Goal: Information Seeking & Learning: Learn about a topic

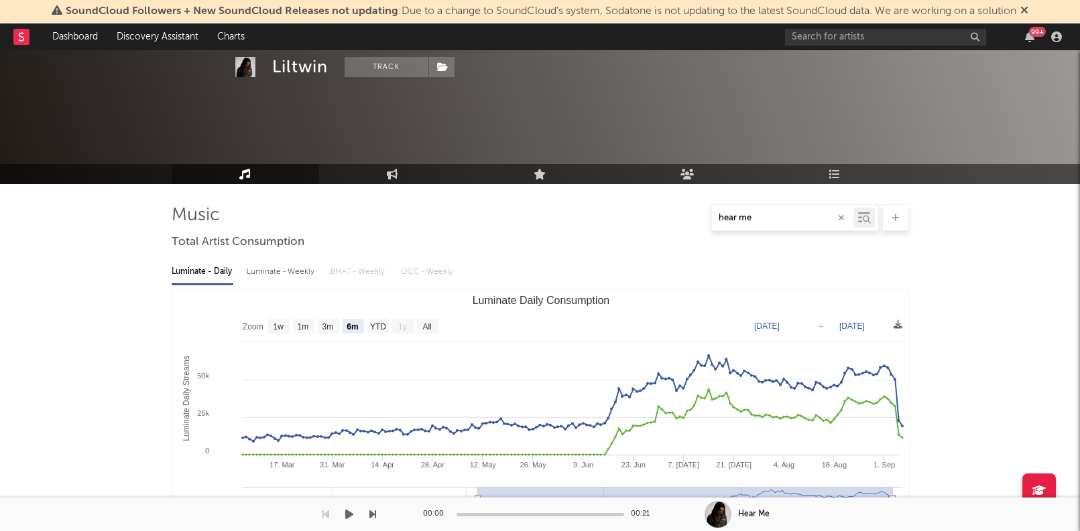
select select "6m"
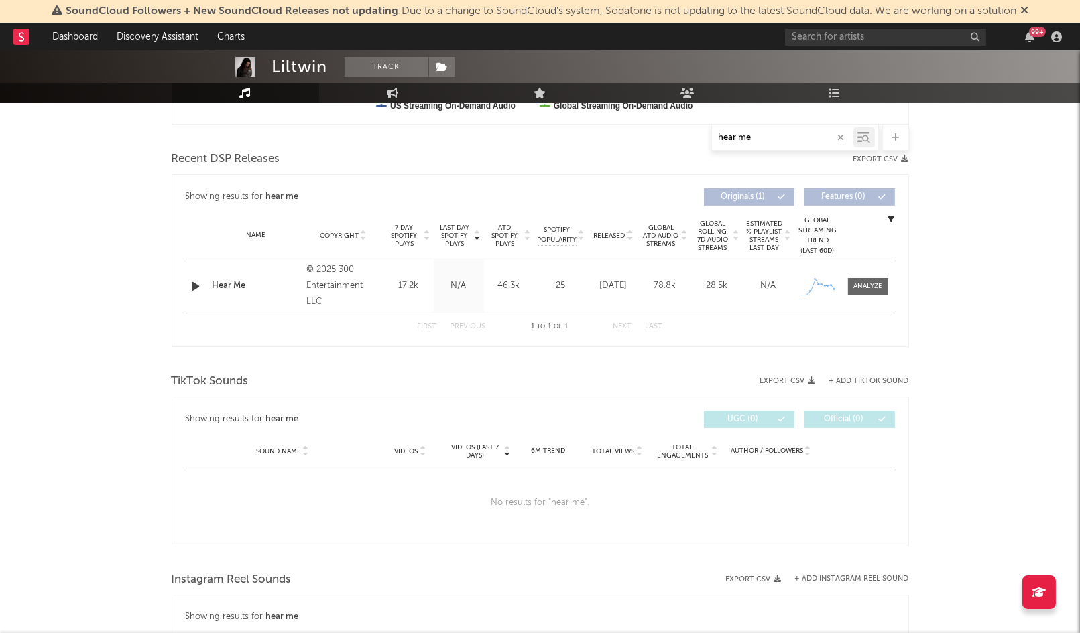
scroll to position [438, 0]
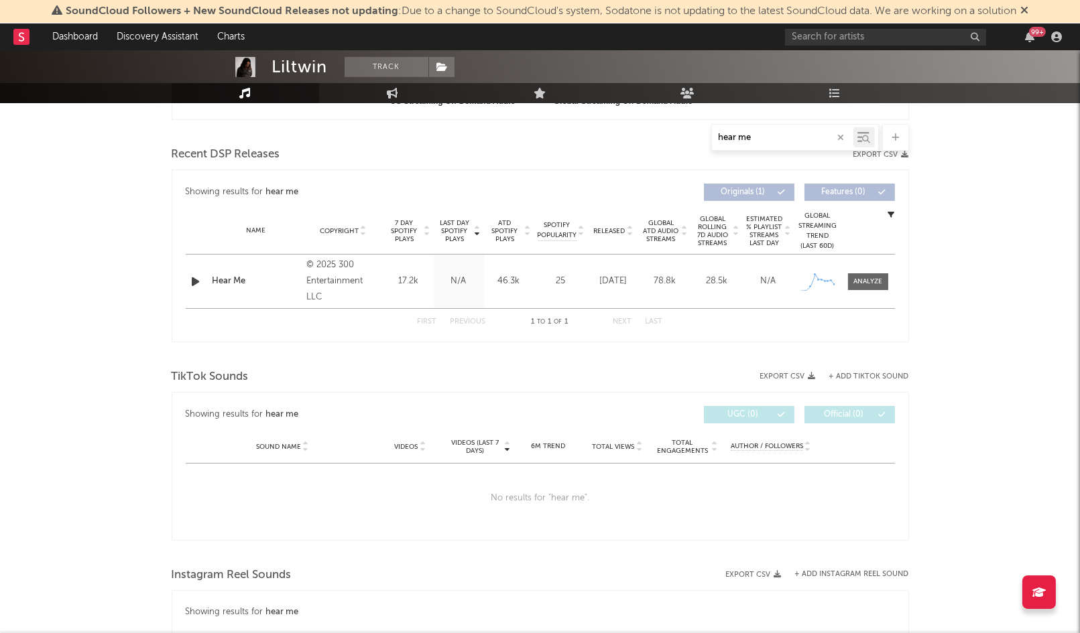
drag, startPoint x: 773, startPoint y: 137, endPoint x: 669, endPoint y: 131, distance: 104.7
click at [668, 131] on div "hear me" at bounding box center [540, 137] width 737 height 27
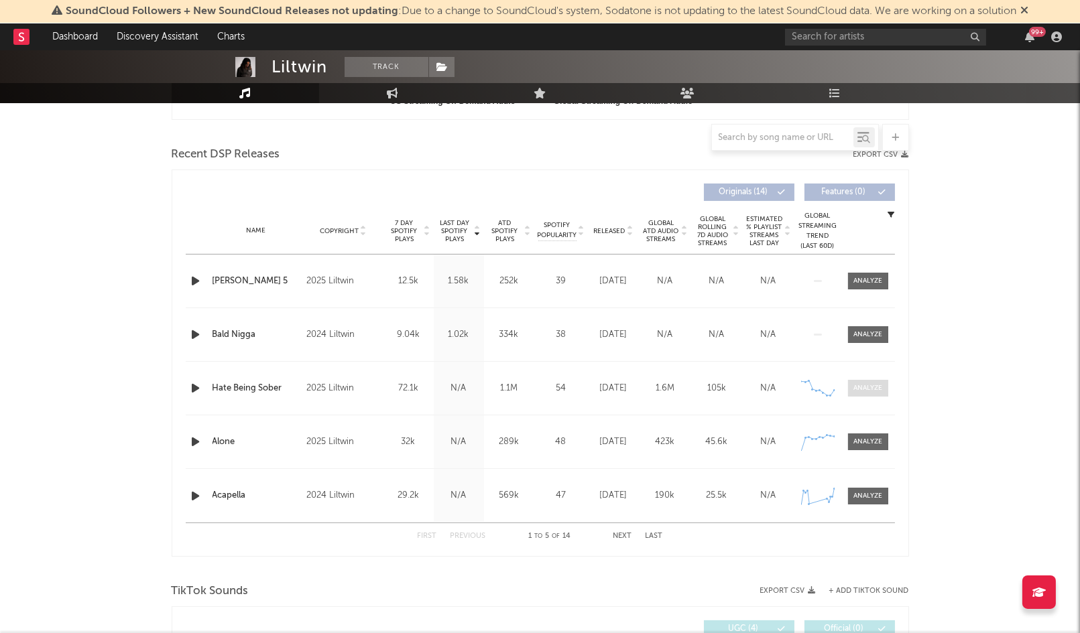
click at [862, 392] on div at bounding box center [867, 388] width 29 height 10
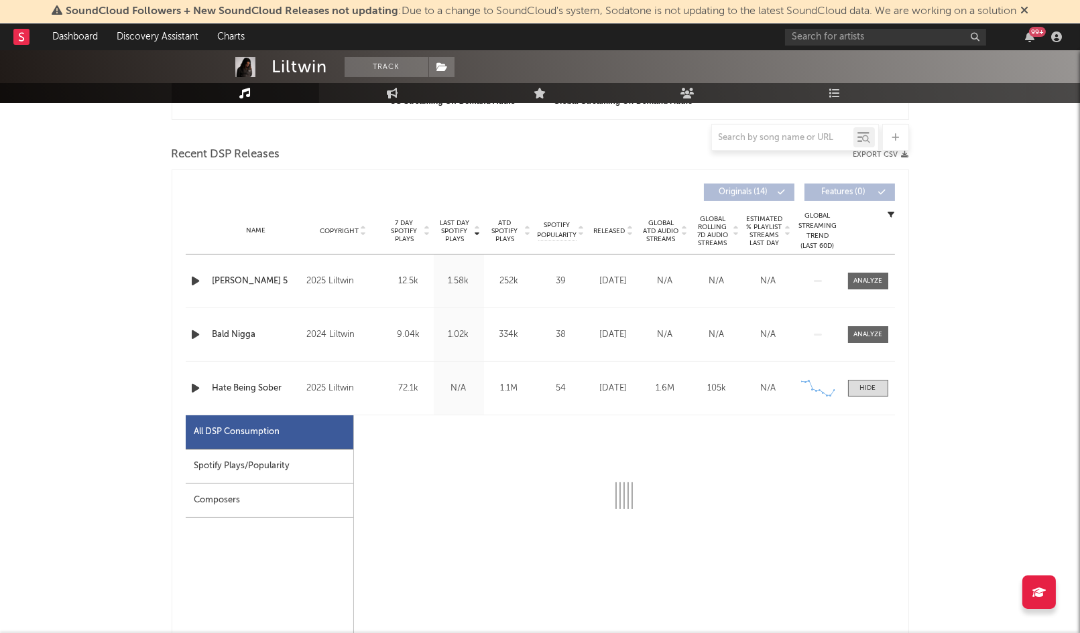
select select "1w"
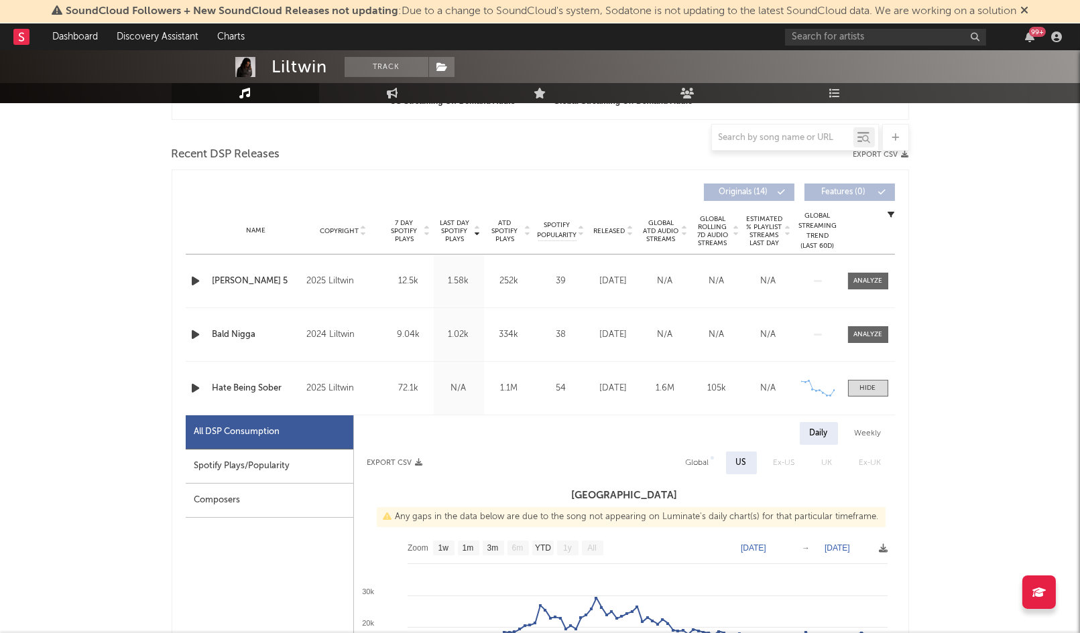
click at [255, 387] on div "Hate Being Sober" at bounding box center [256, 388] width 88 height 13
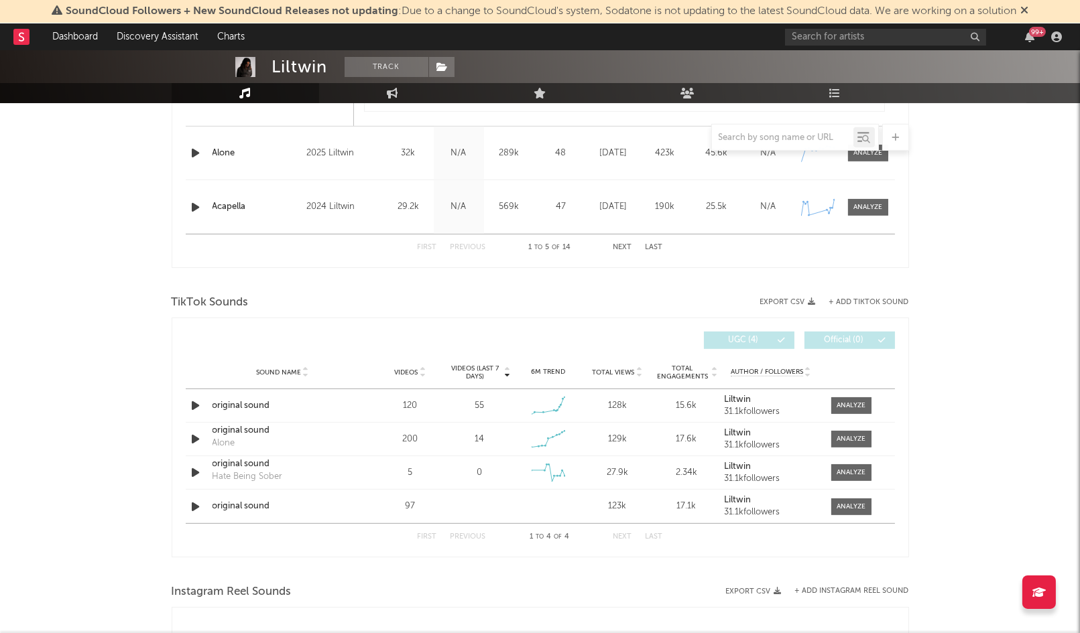
scroll to position [1425, 0]
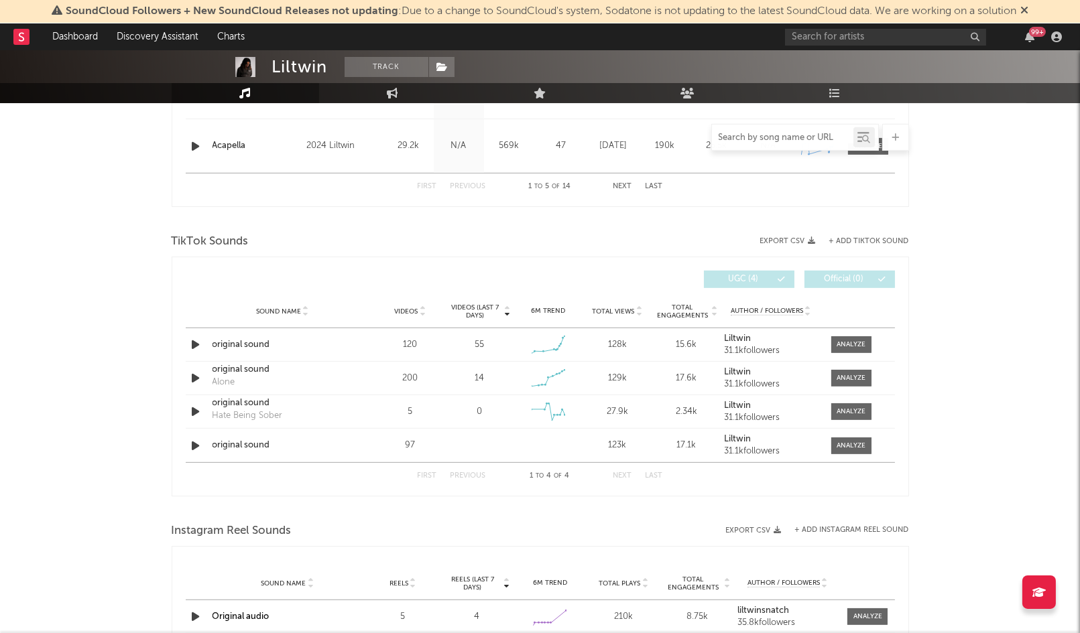
click at [772, 138] on input "text" at bounding box center [782, 138] width 141 height 11
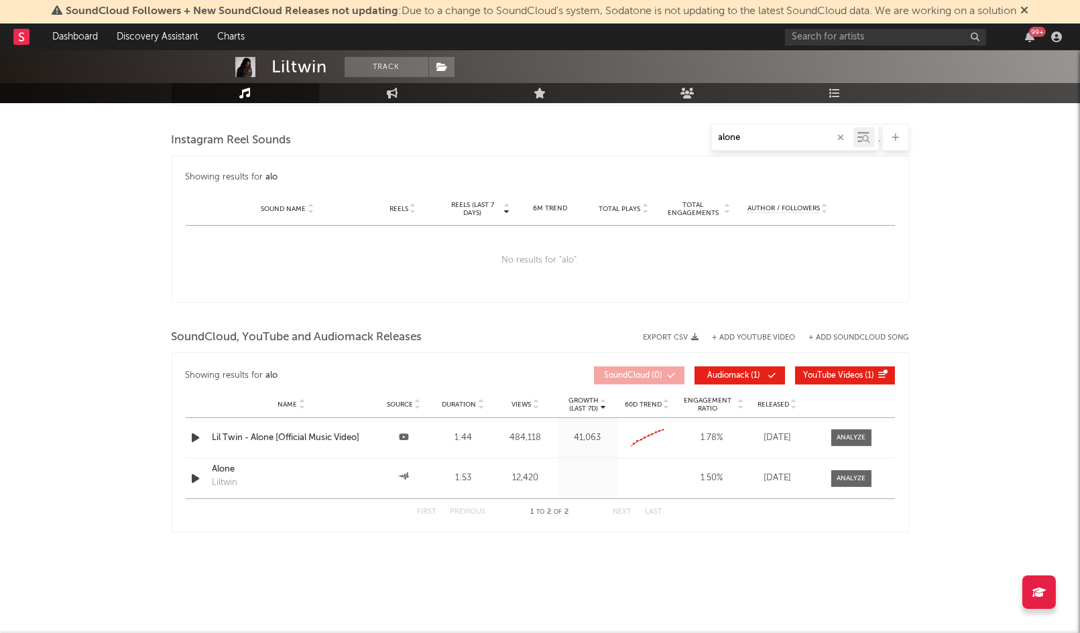
scroll to position [627, 0]
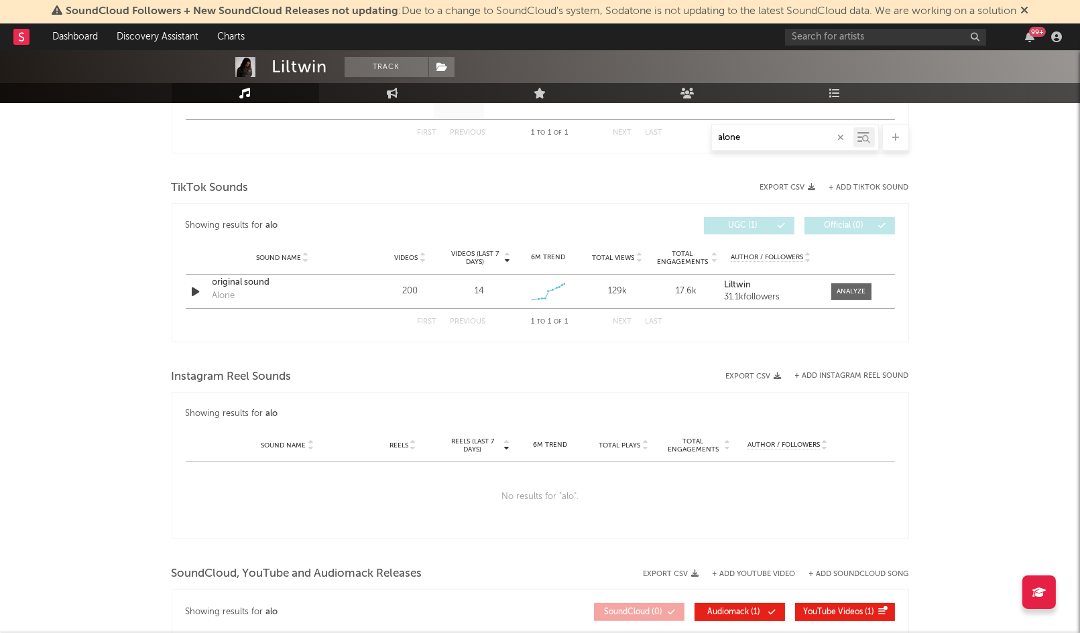
type input "alone"
click at [212, 286] on div "original sound" at bounding box center [282, 282] width 140 height 13
click at [834, 142] on input "alone" at bounding box center [782, 138] width 141 height 11
click at [838, 139] on icon "button" at bounding box center [841, 137] width 7 height 9
select select "1w"
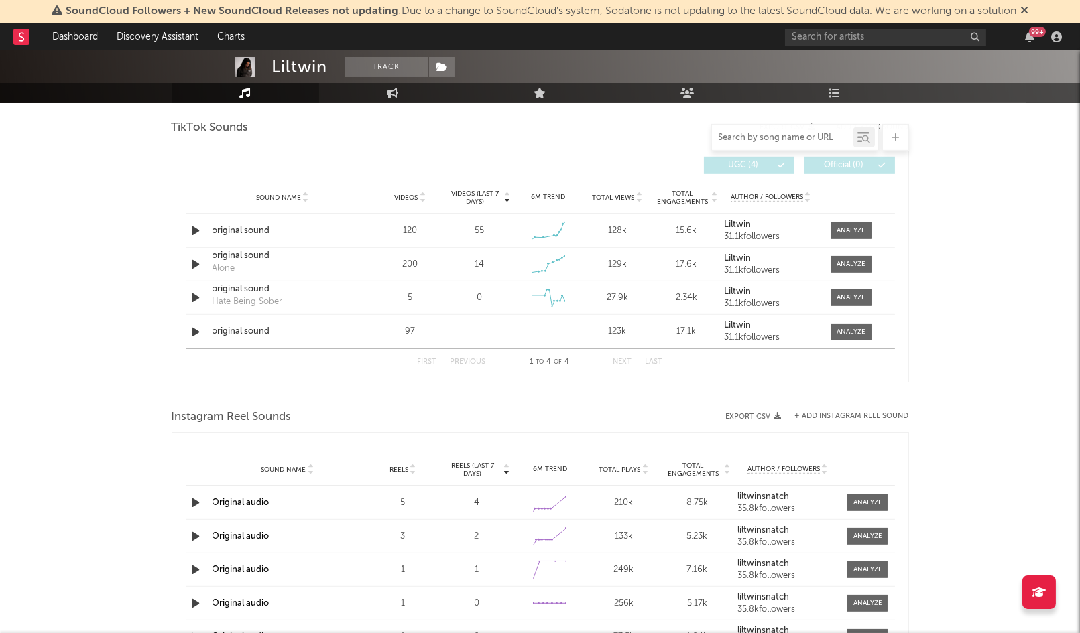
scroll to position [1508, 0]
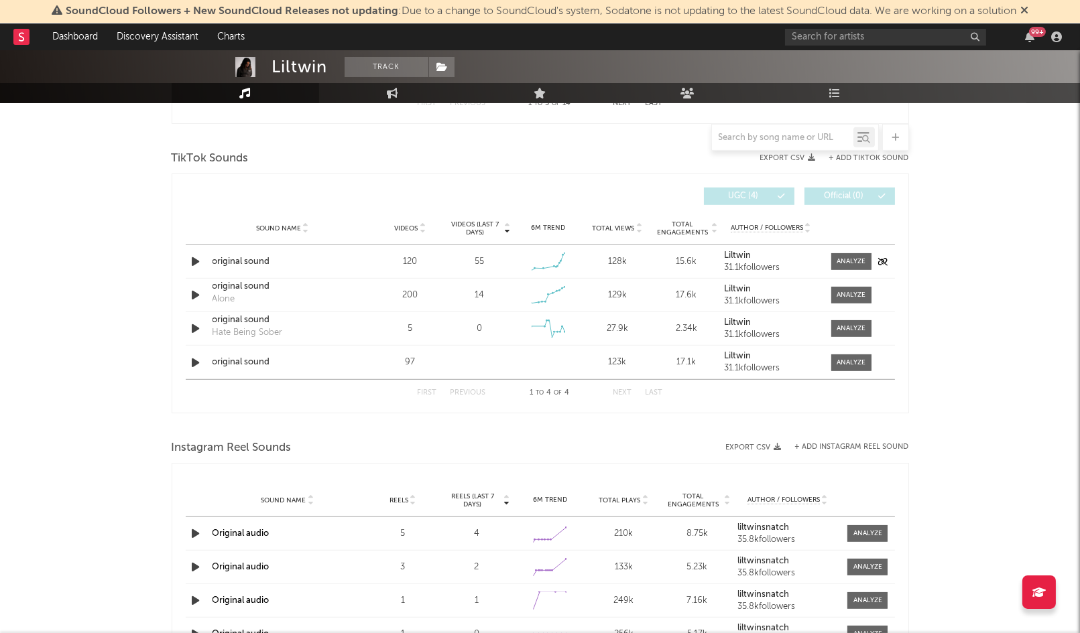
click at [248, 266] on div "original sound" at bounding box center [282, 261] width 140 height 13
click at [854, 297] on div at bounding box center [850, 295] width 29 height 10
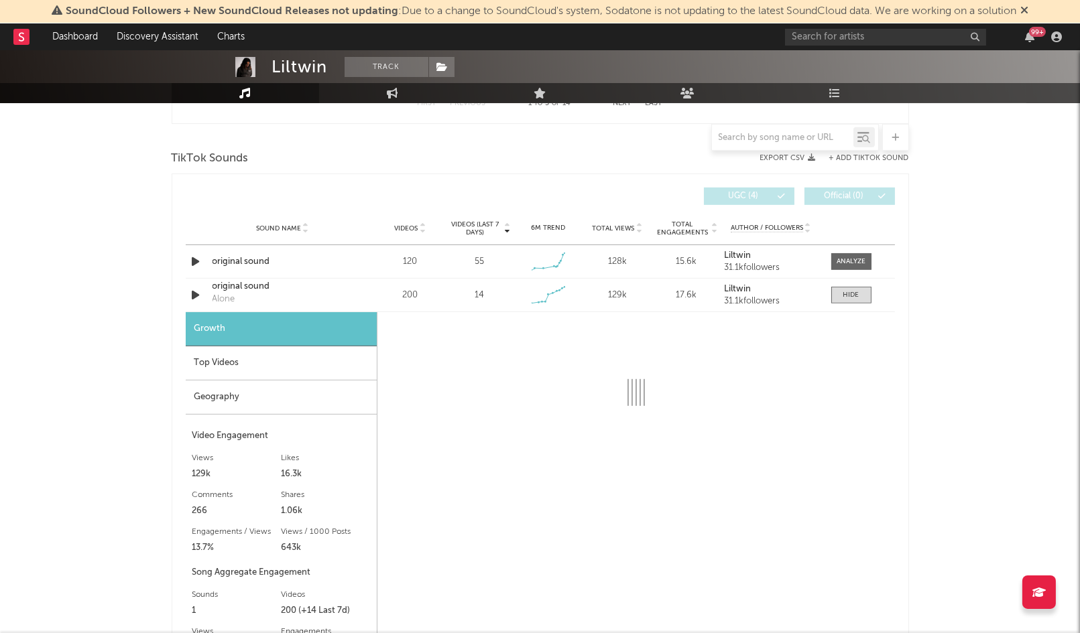
select select "1w"
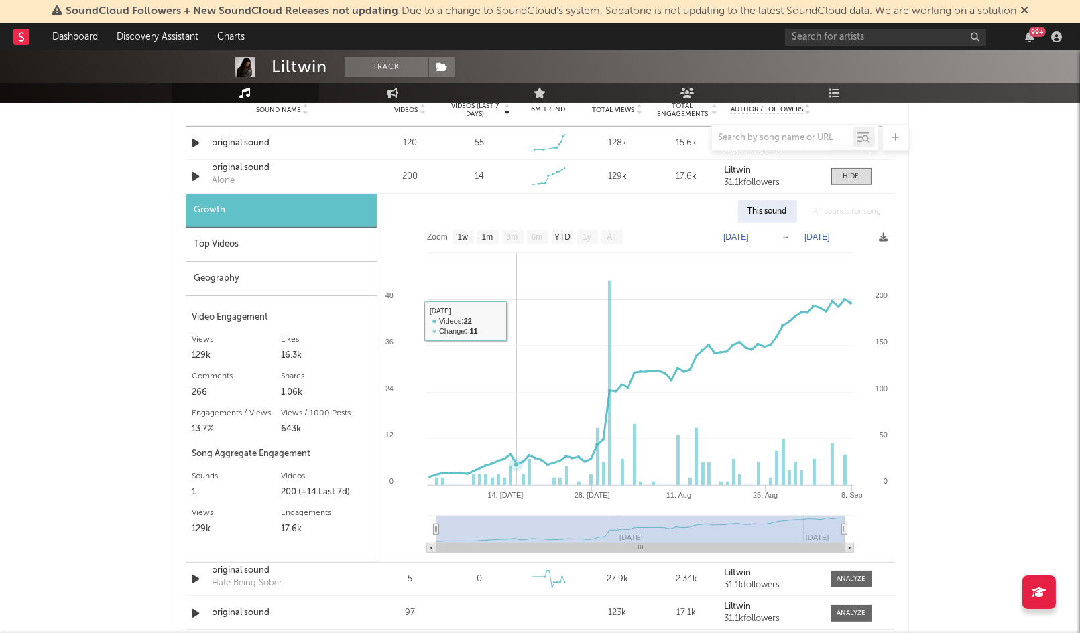
scroll to position [1628, 0]
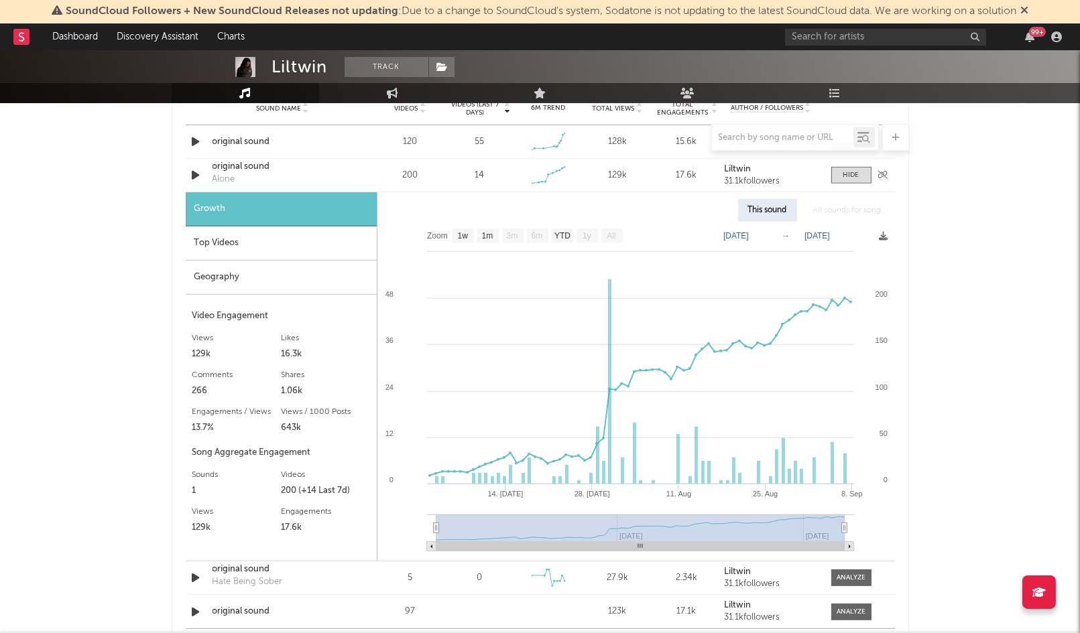
click at [224, 167] on div "original sound" at bounding box center [282, 166] width 140 height 13
click at [238, 168] on div "original sound" at bounding box center [282, 166] width 140 height 13
click at [856, 176] on div at bounding box center [851, 175] width 16 height 10
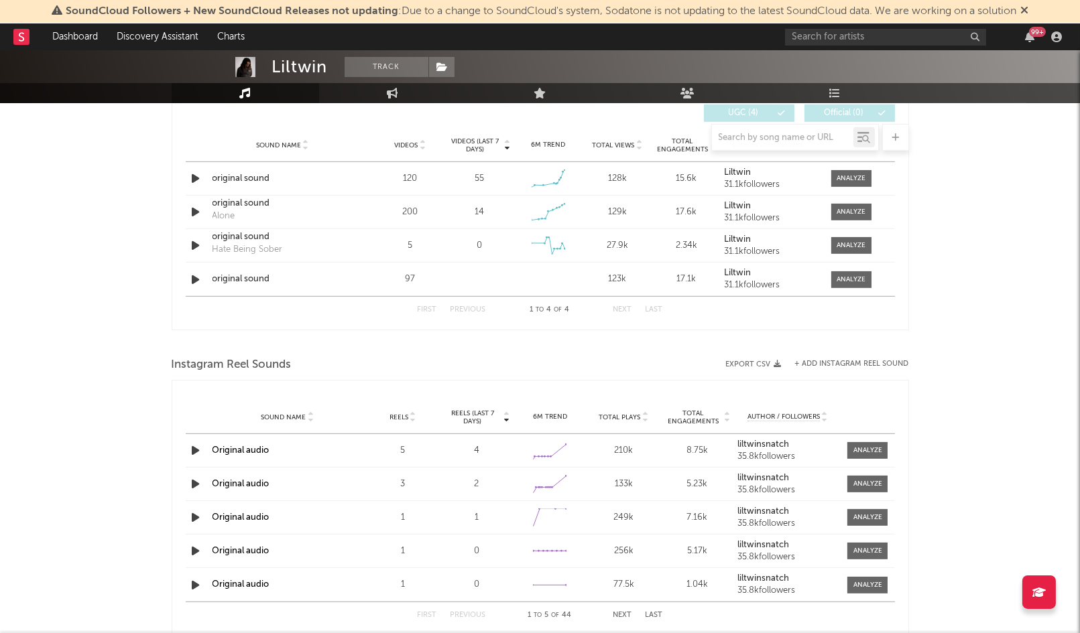
scroll to position [1583, 0]
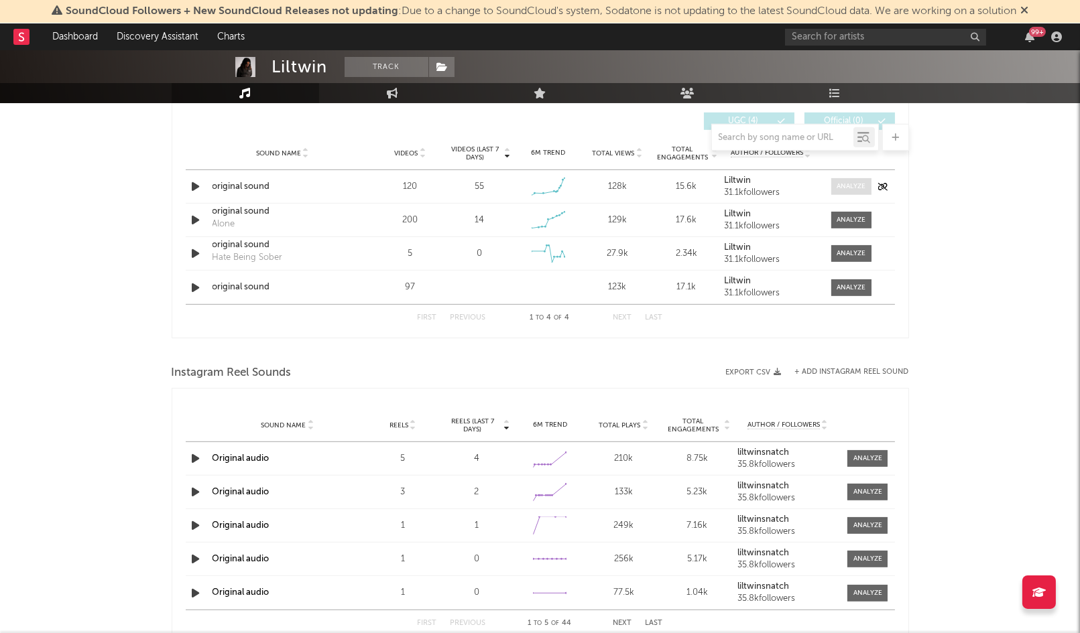
click at [851, 187] on div at bounding box center [850, 187] width 29 height 10
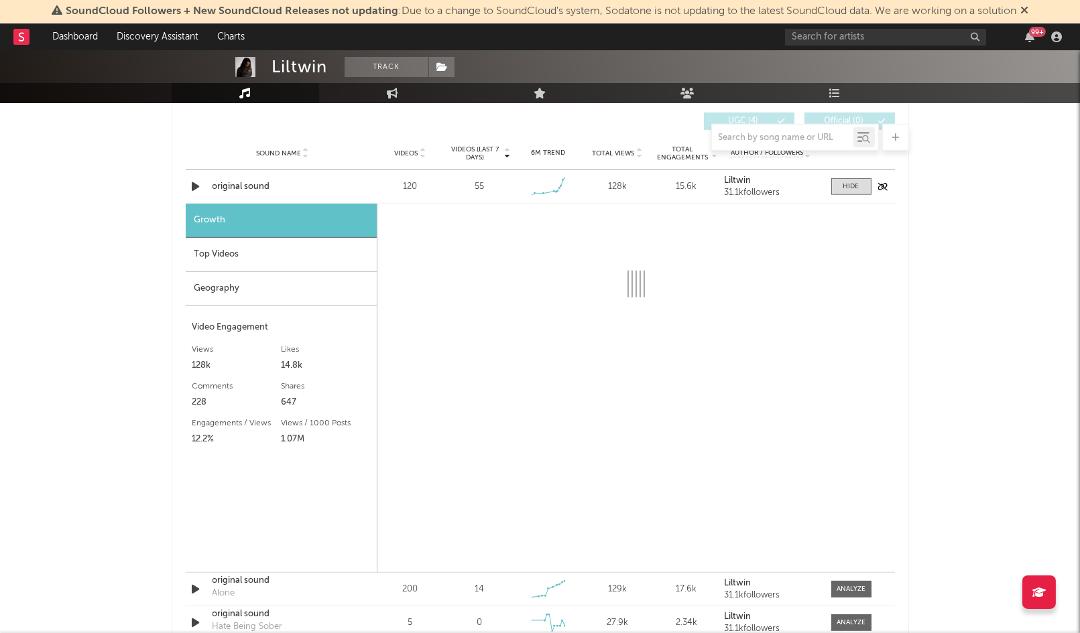
select select "1w"
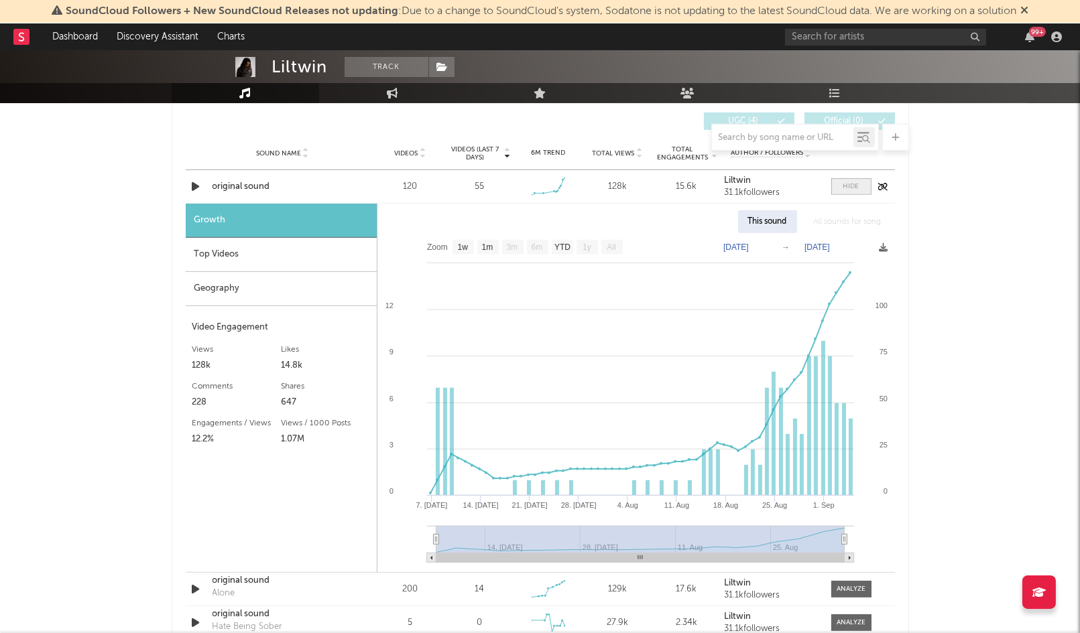
click at [838, 186] on span at bounding box center [851, 186] width 40 height 17
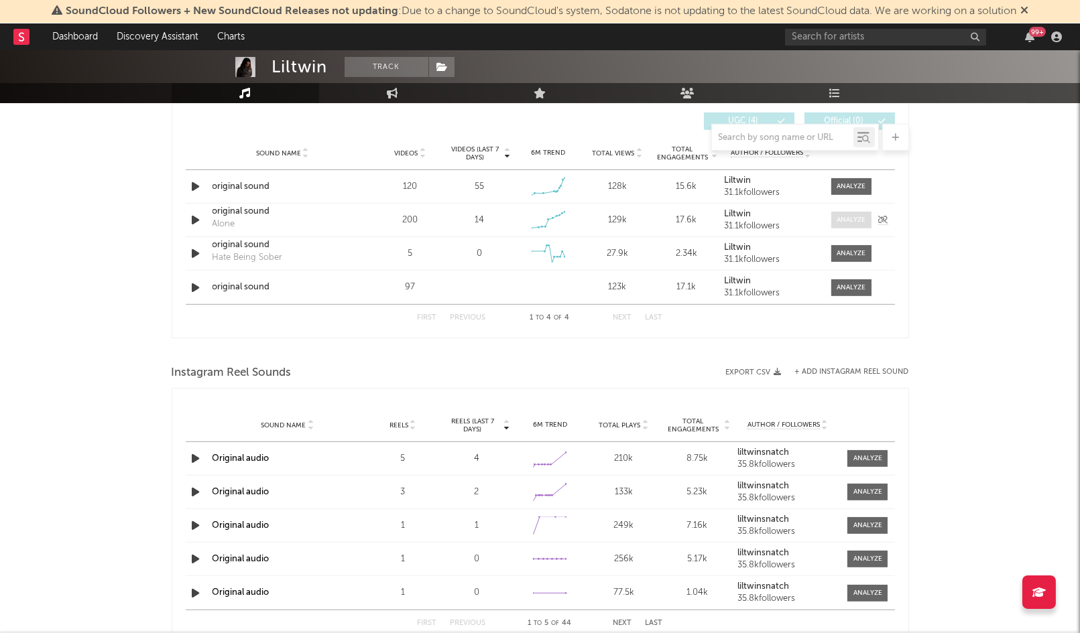
click at [848, 224] on div at bounding box center [850, 220] width 29 height 10
select select "1w"
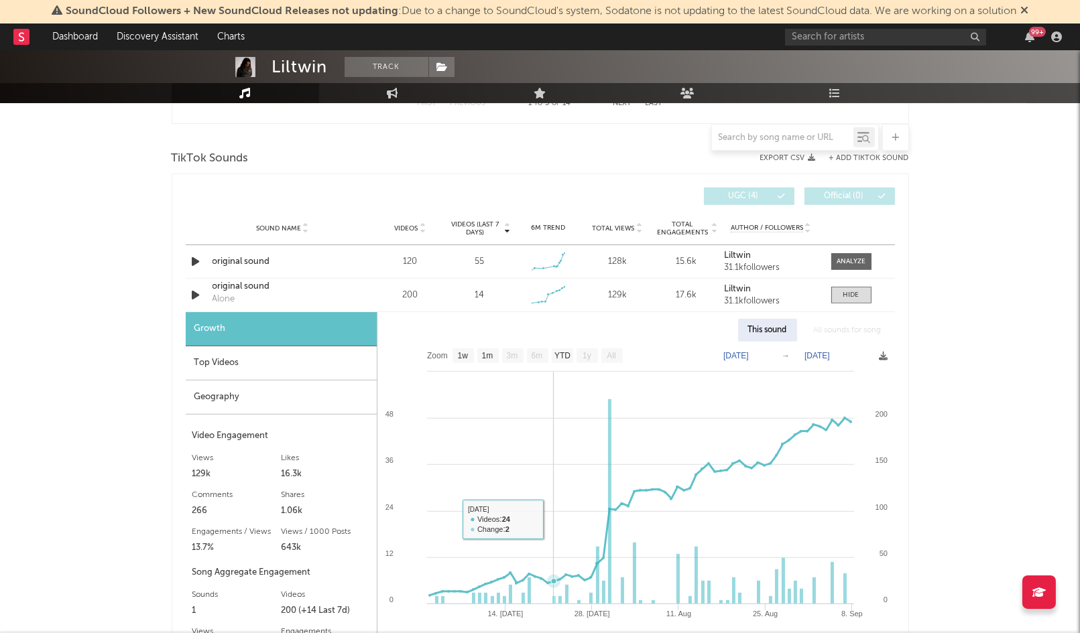
scroll to position [1503, 0]
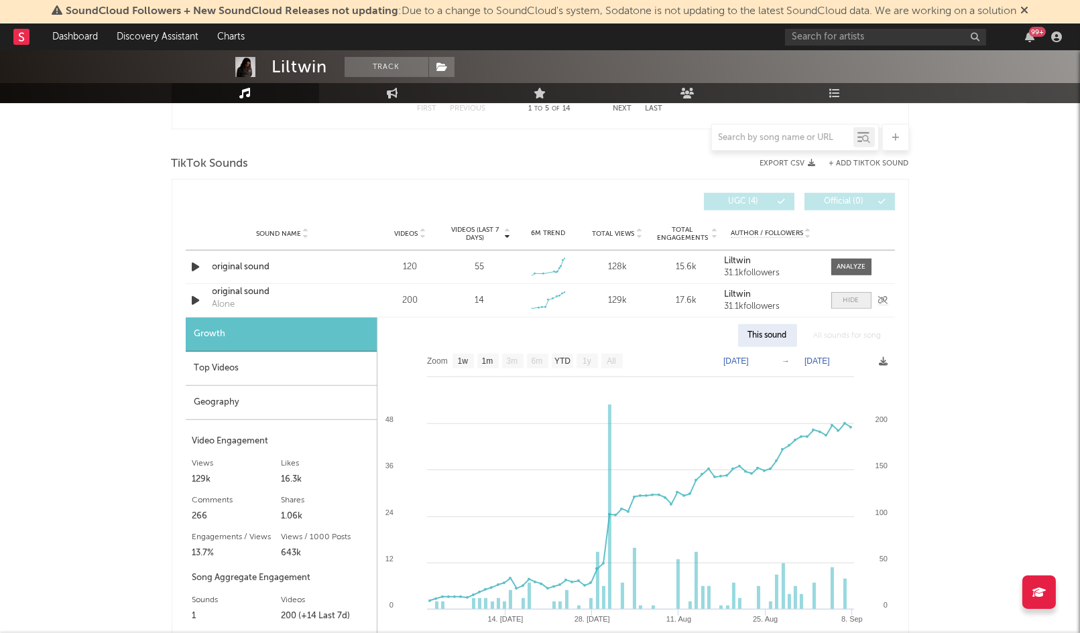
click at [831, 308] on span at bounding box center [851, 300] width 40 height 17
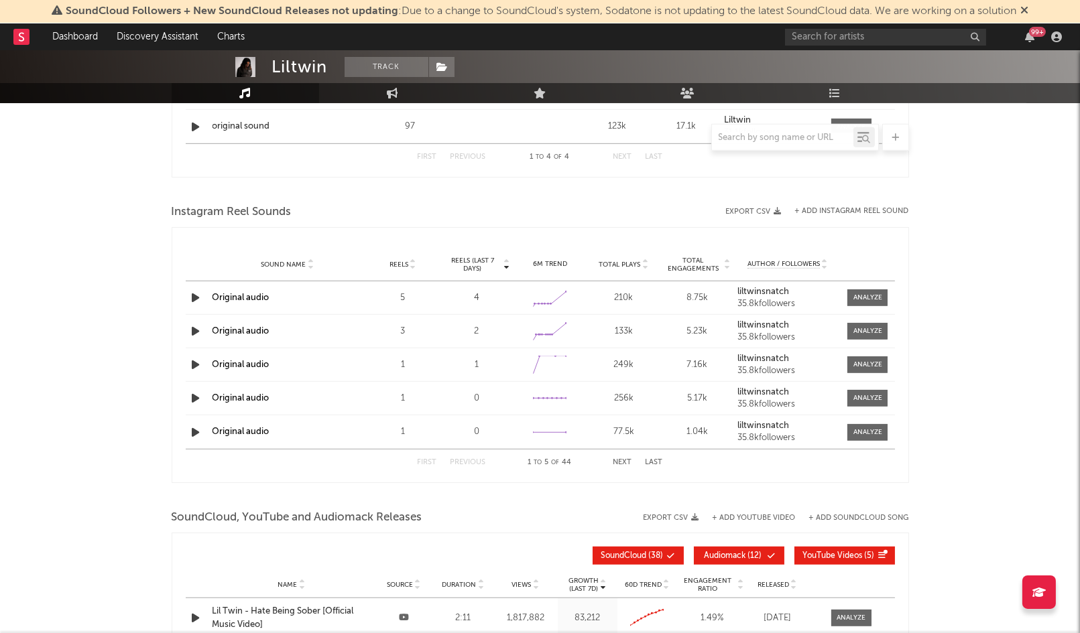
scroll to position [1749, 0]
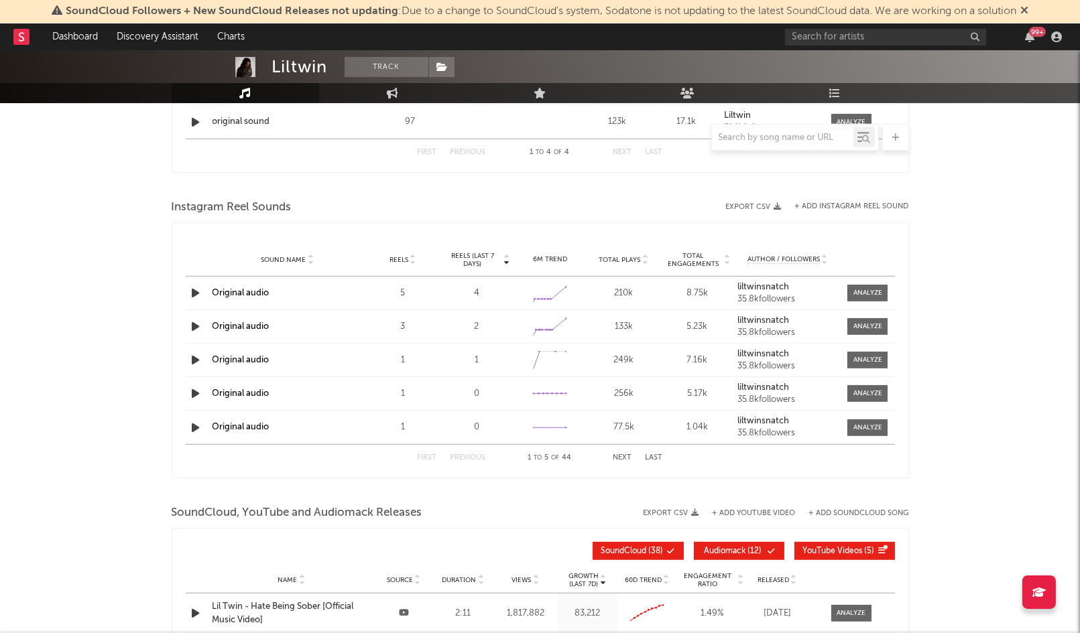
click at [255, 292] on link "Original audio" at bounding box center [240, 293] width 57 height 9
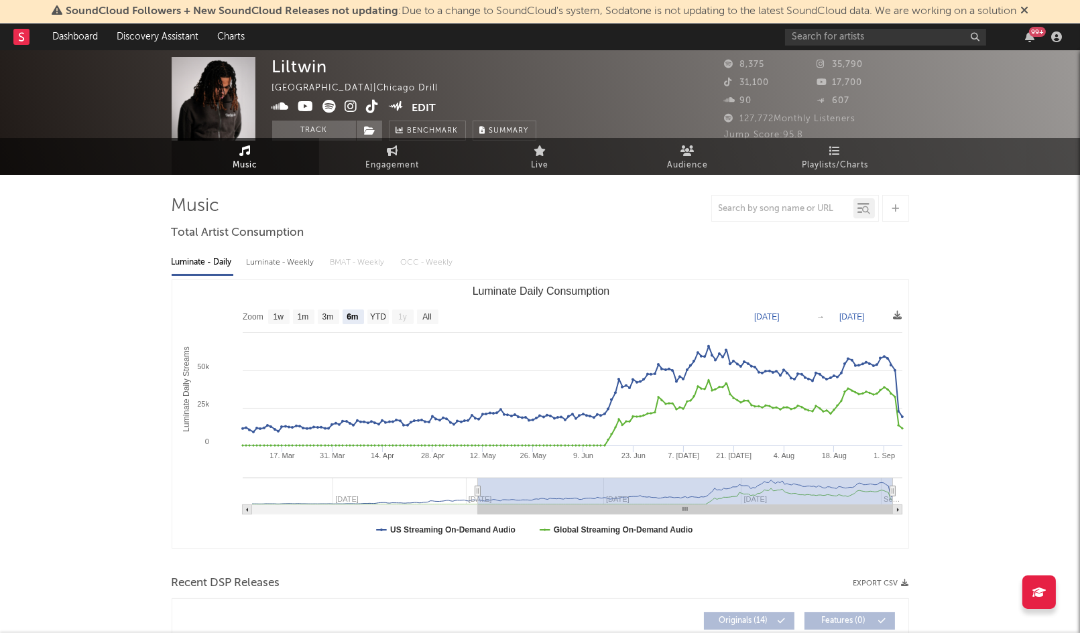
scroll to position [0, 0]
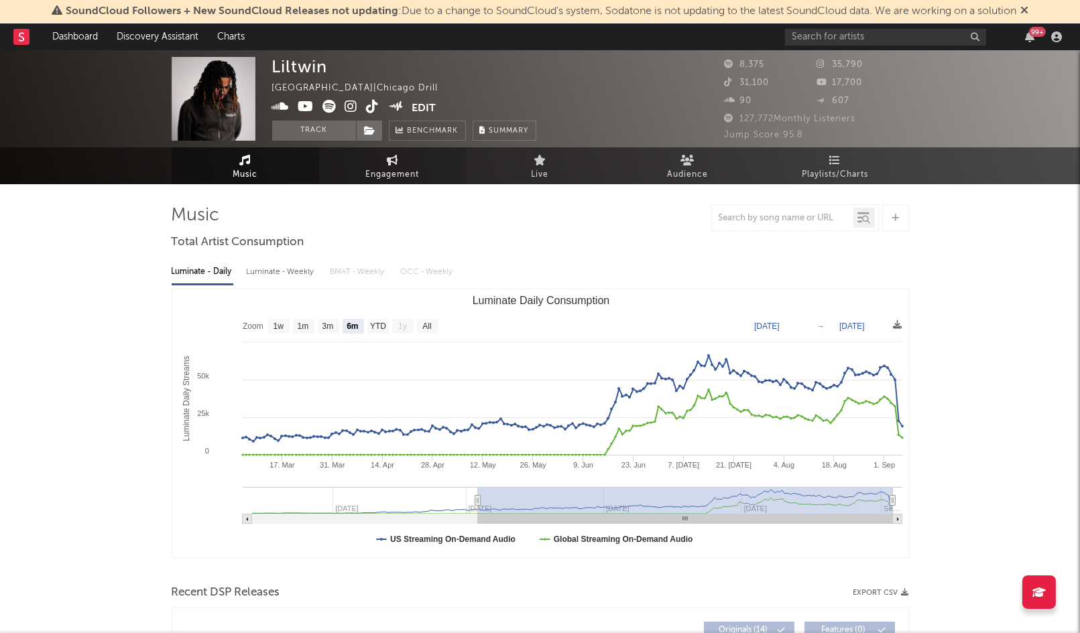
click at [402, 172] on span "Engagement" at bounding box center [393, 175] width 54 height 16
select select "1w"
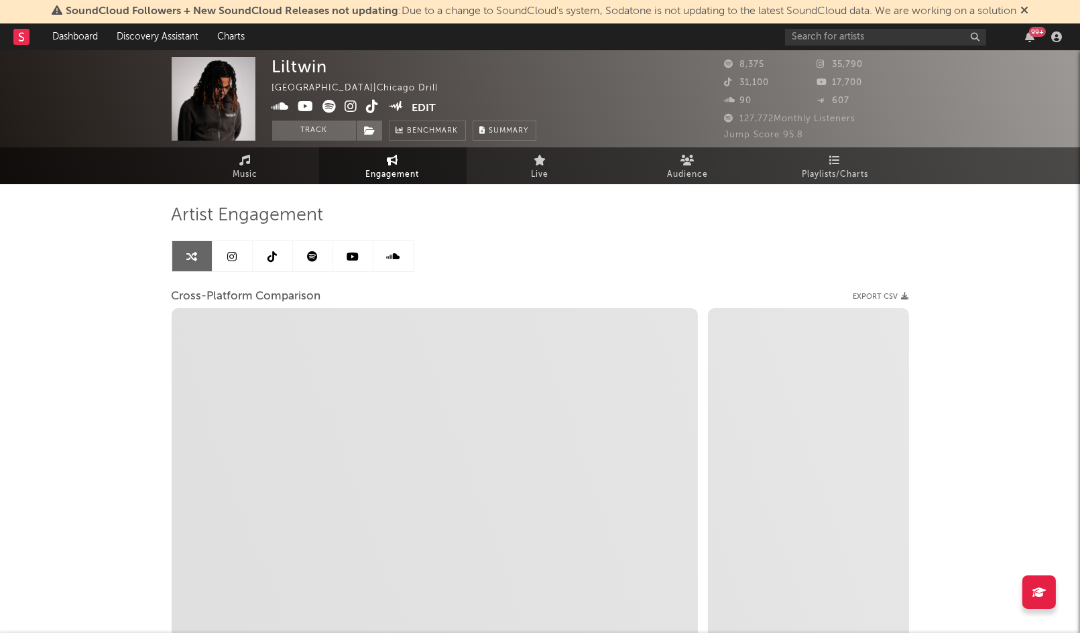
select select "1m"
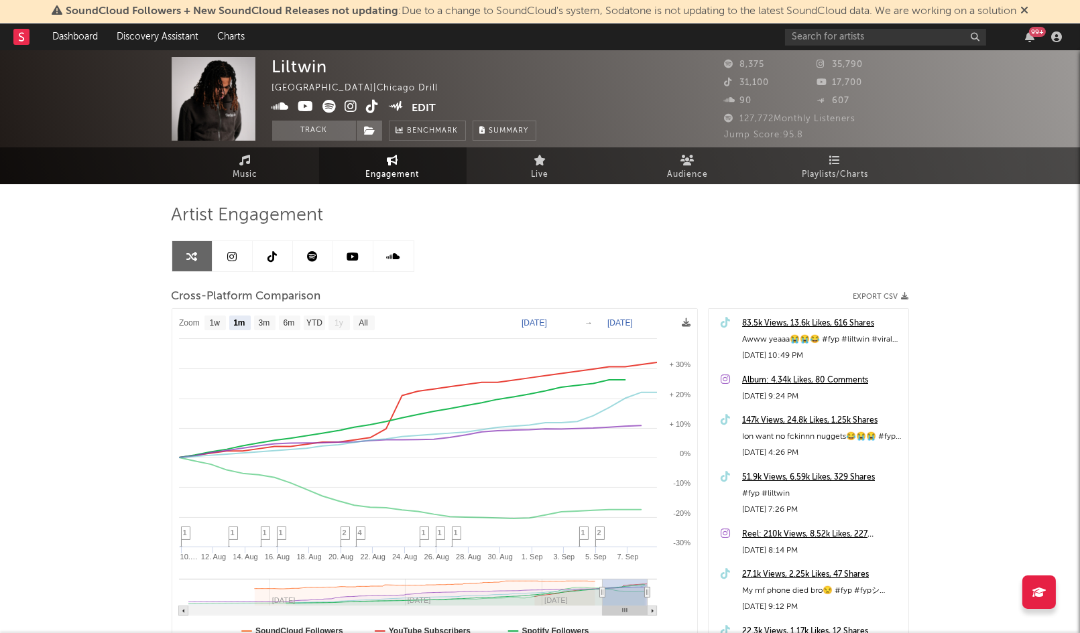
click at [235, 258] on icon at bounding box center [231, 256] width 9 height 11
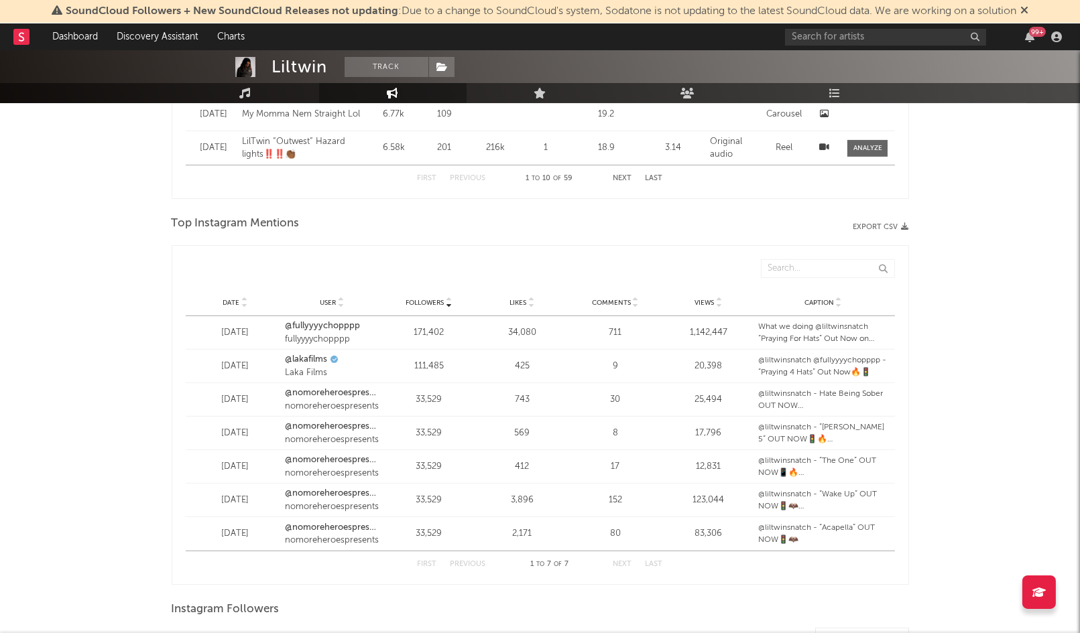
scroll to position [1833, 0]
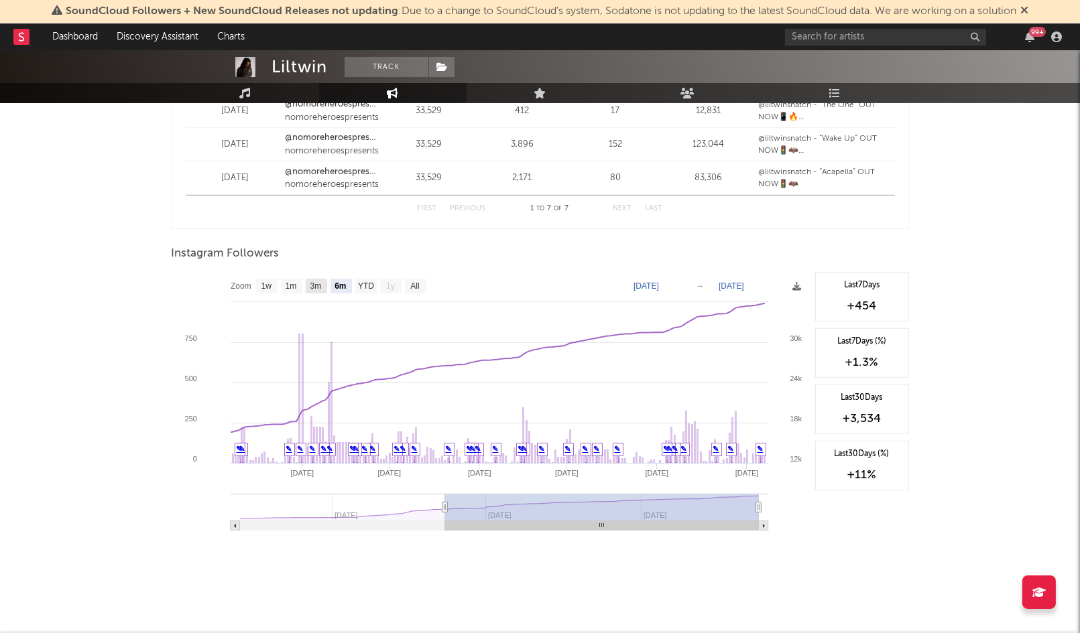
click at [317, 290] on text "3m" at bounding box center [315, 286] width 11 height 9
select select "3m"
type input "[DATE]"
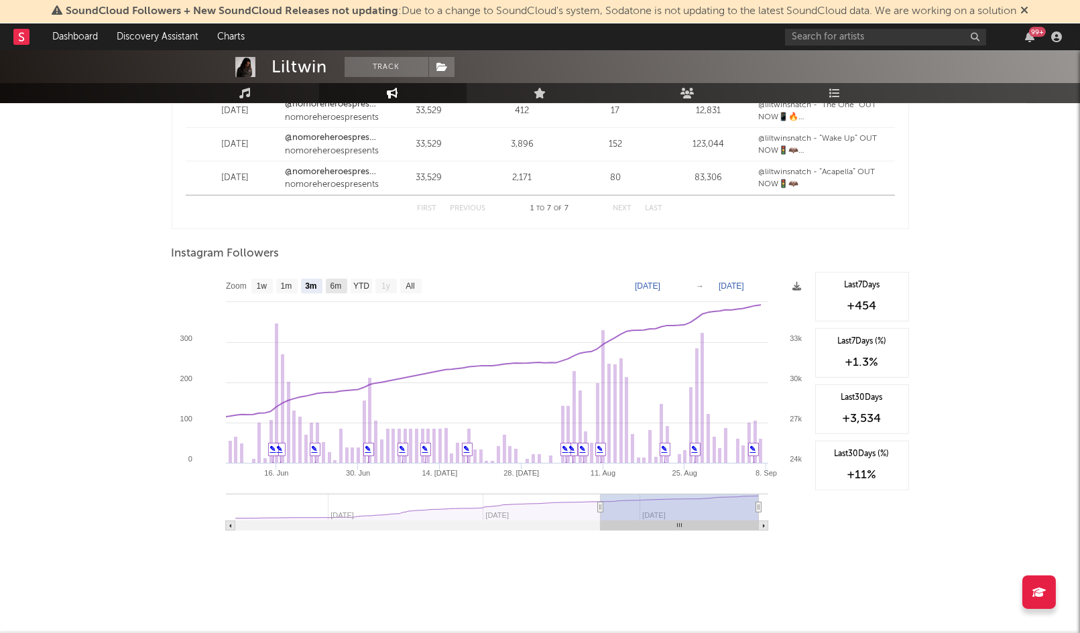
click at [326, 289] on rect at bounding box center [336, 286] width 21 height 15
select select "6m"
type input "[DATE]"
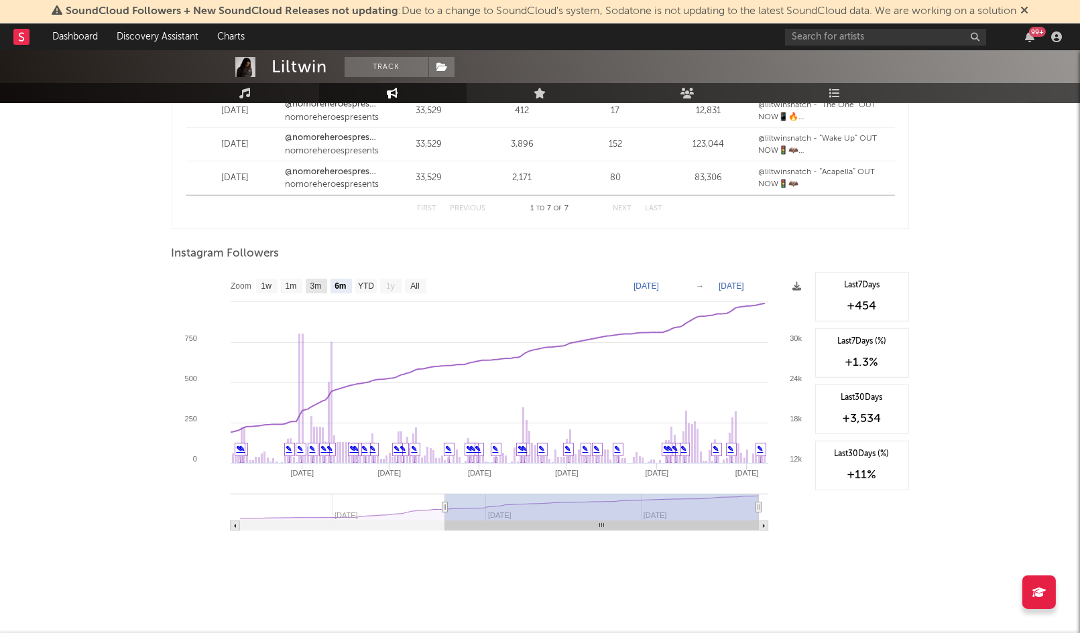
click at [310, 287] on text "3m" at bounding box center [315, 286] width 11 height 9
select select "3m"
type input "[DATE]"
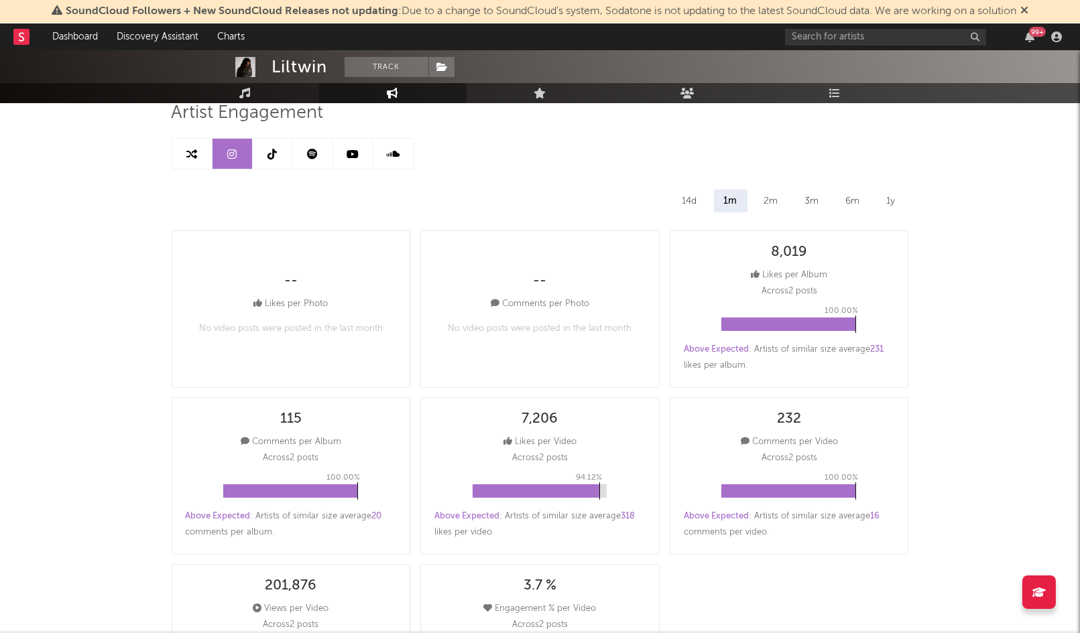
scroll to position [0, 0]
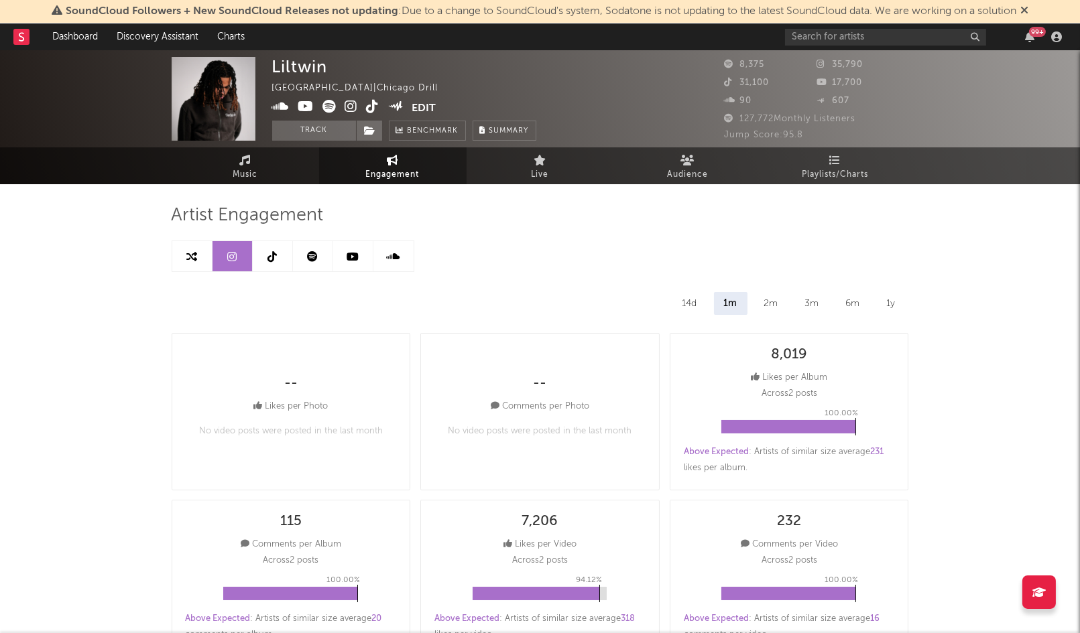
click at [273, 259] on icon at bounding box center [271, 256] width 9 height 11
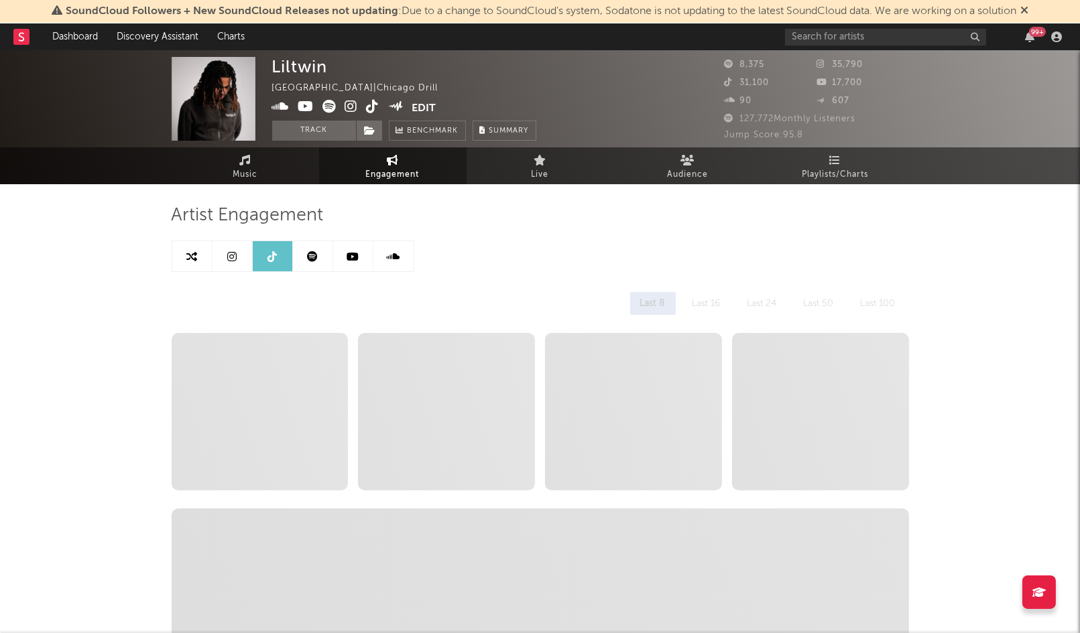
select select "1w"
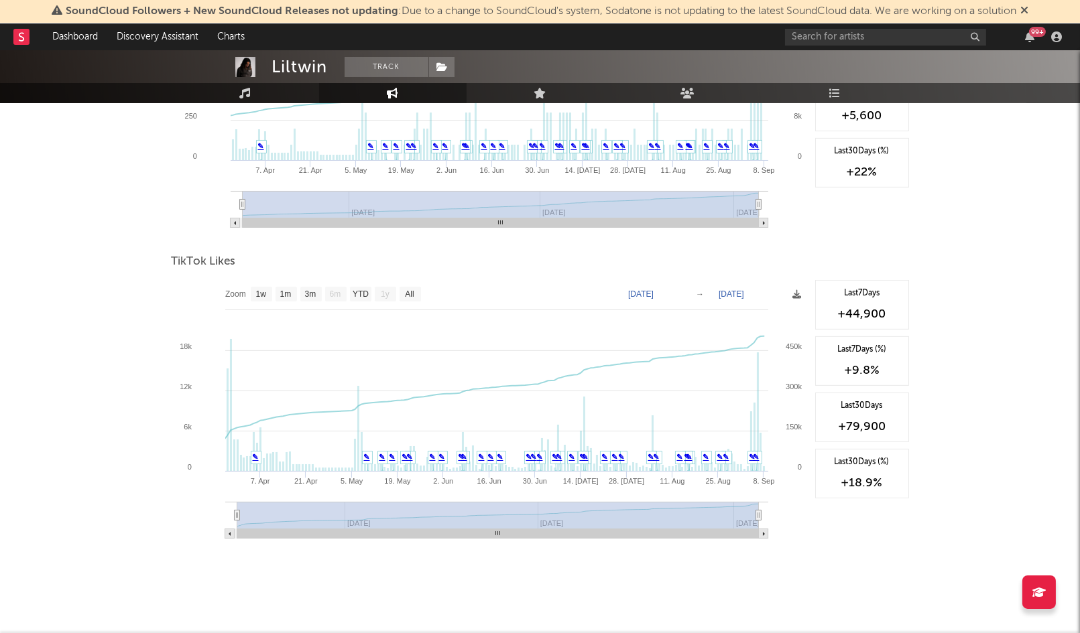
scroll to position [1153, 0]
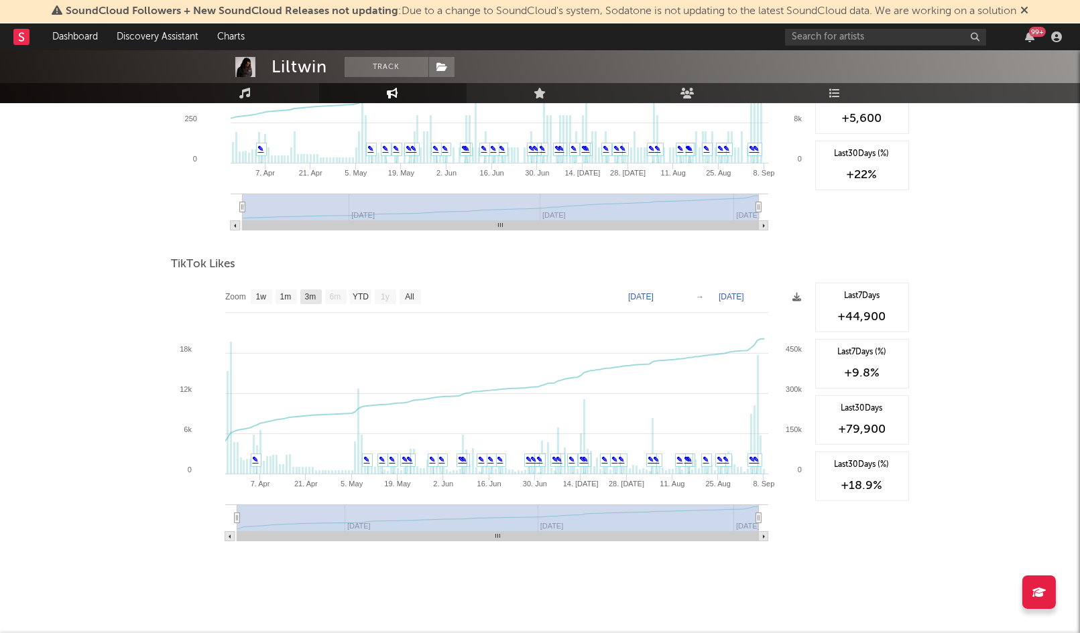
click at [309, 297] on text "3m" at bounding box center [309, 297] width 11 height 9
select select "3m"
type input "[DATE]"
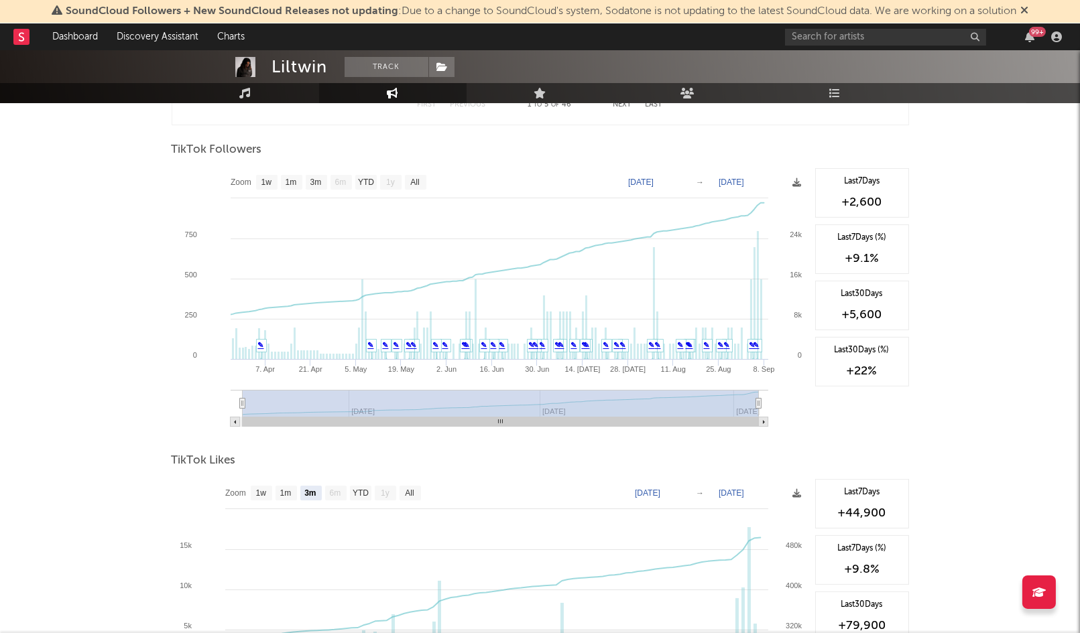
scroll to position [959, 0]
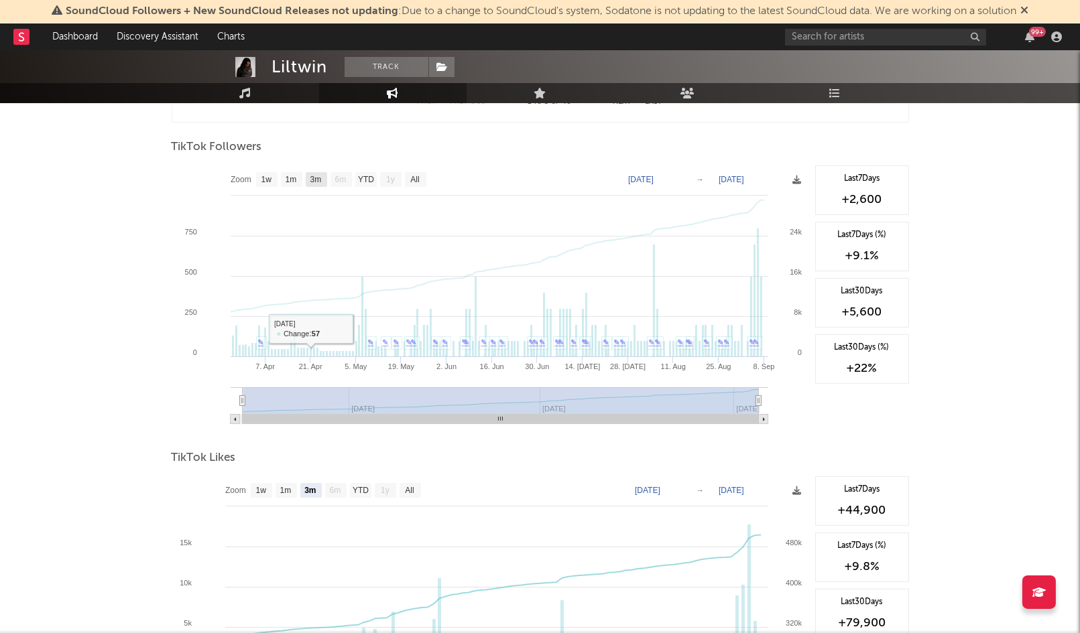
click at [310, 179] on text "3m" at bounding box center [315, 180] width 11 height 9
select select "3m"
type input "[DATE]"
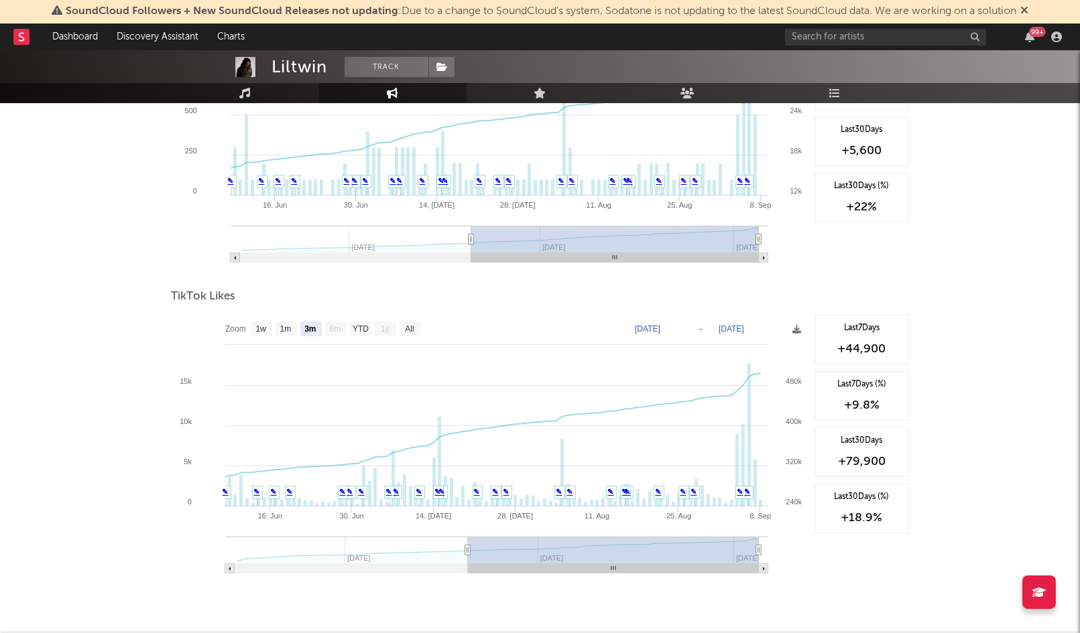
scroll to position [1129, 0]
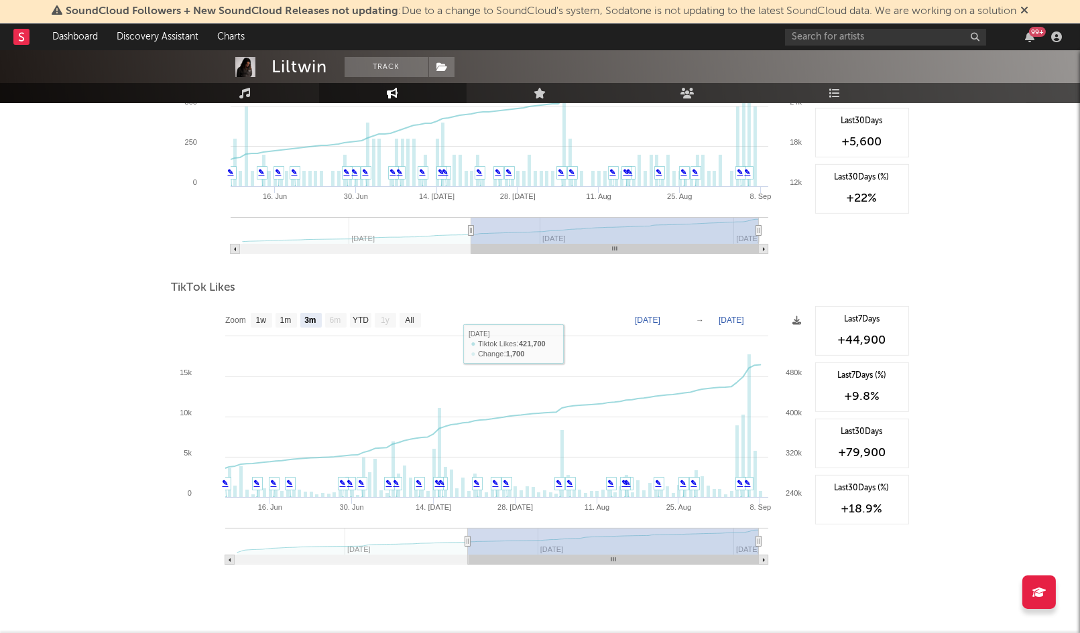
click at [491, 279] on div "TikTok Likes" at bounding box center [540, 288] width 737 height 23
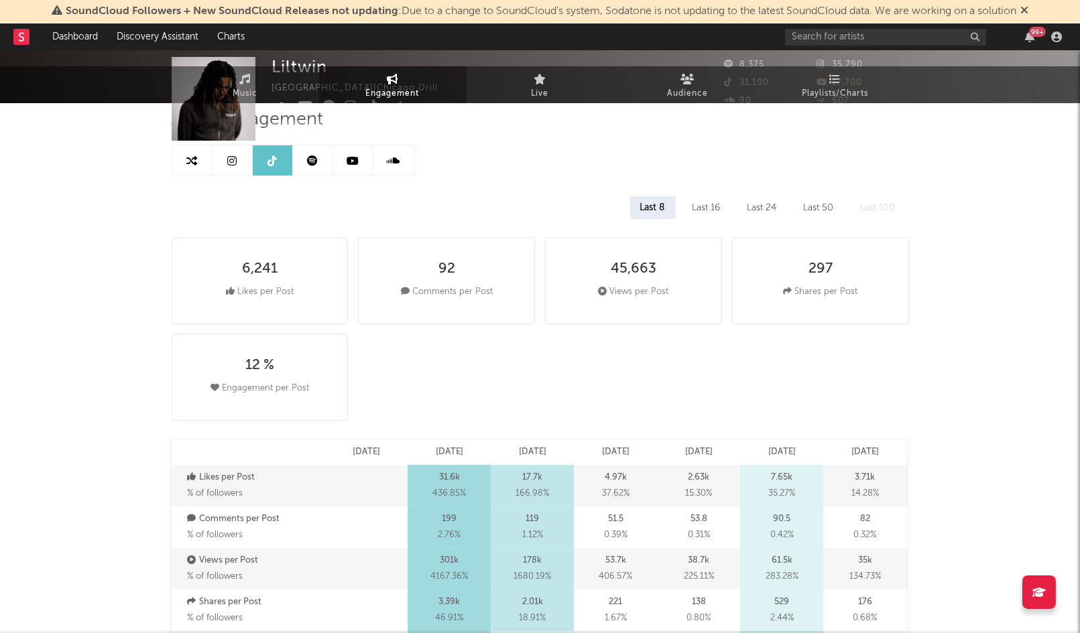
scroll to position [0, 0]
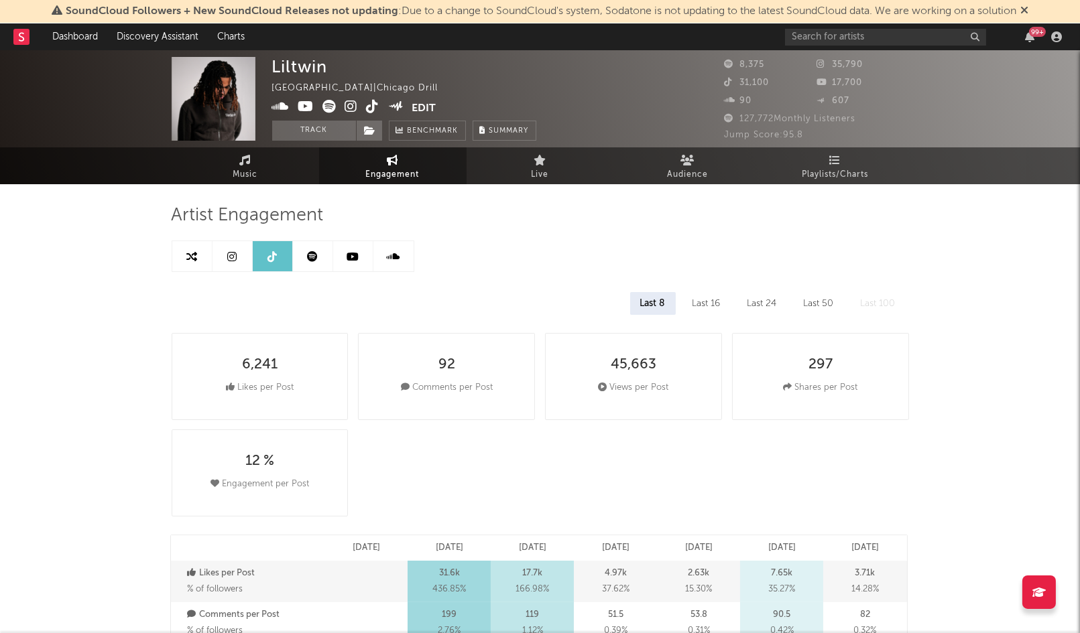
click at [397, 254] on icon at bounding box center [393, 256] width 13 height 11
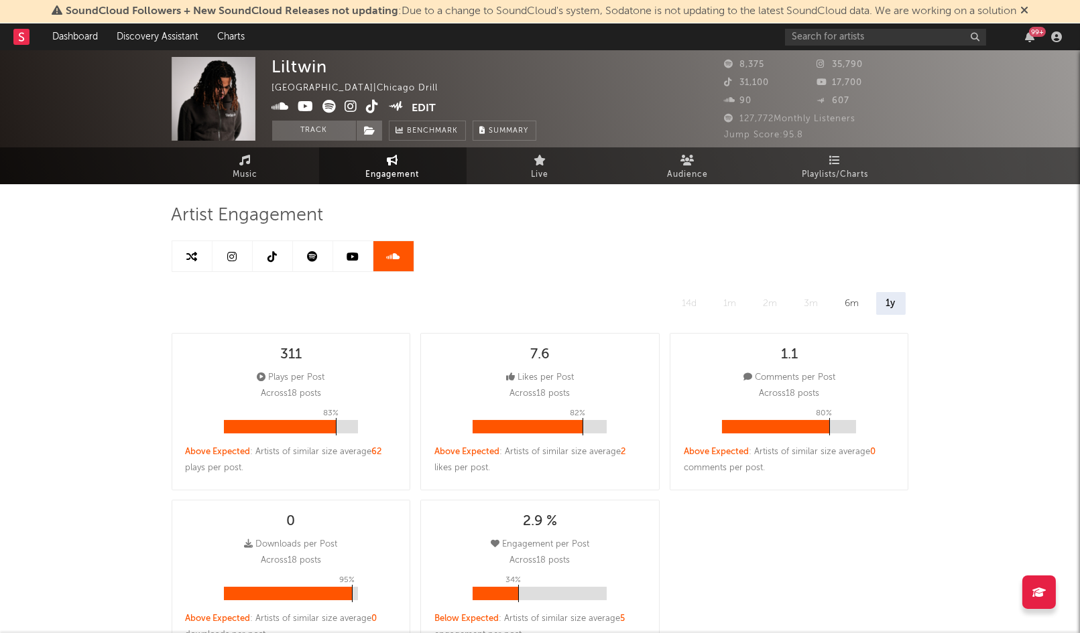
select select "6m"
click at [231, 255] on icon at bounding box center [231, 256] width 9 height 11
select select "6m"
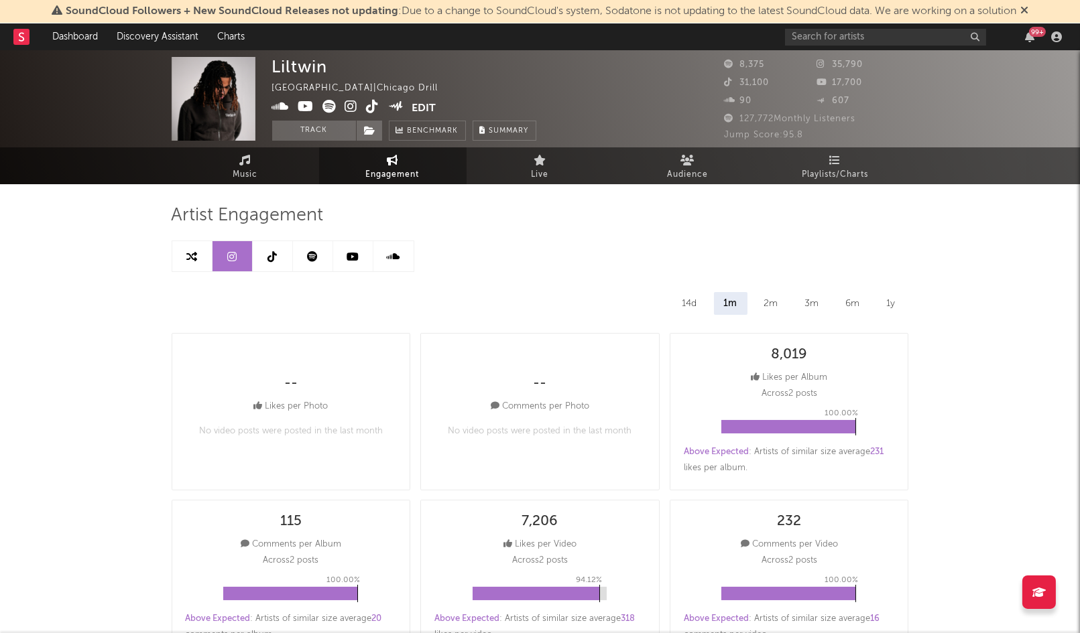
click at [259, 258] on link at bounding box center [273, 256] width 40 height 30
select select "1w"
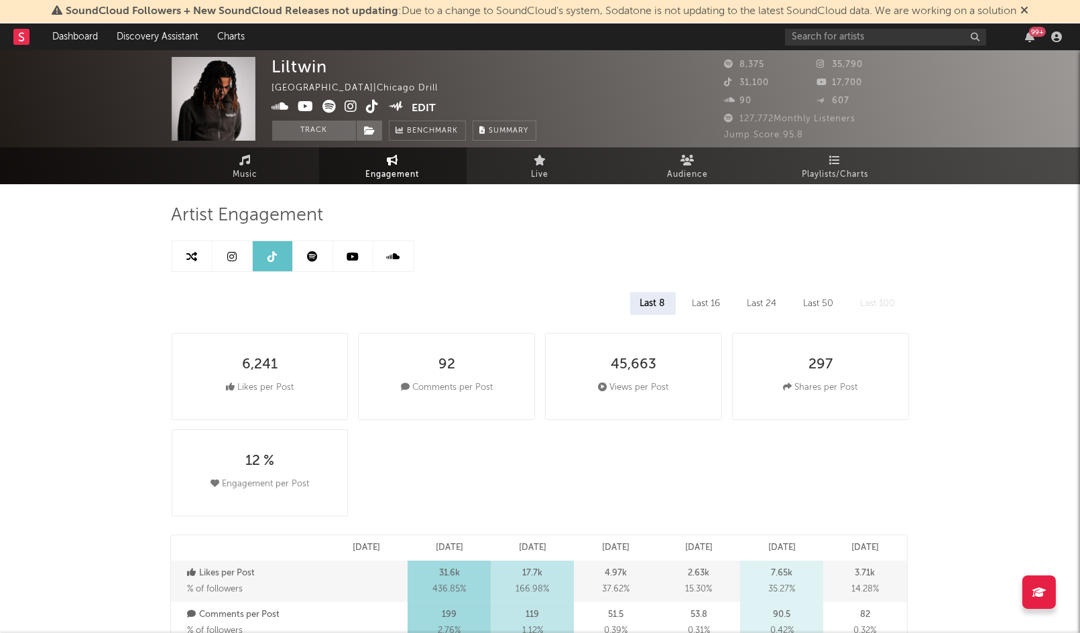
click at [304, 255] on link at bounding box center [313, 256] width 40 height 30
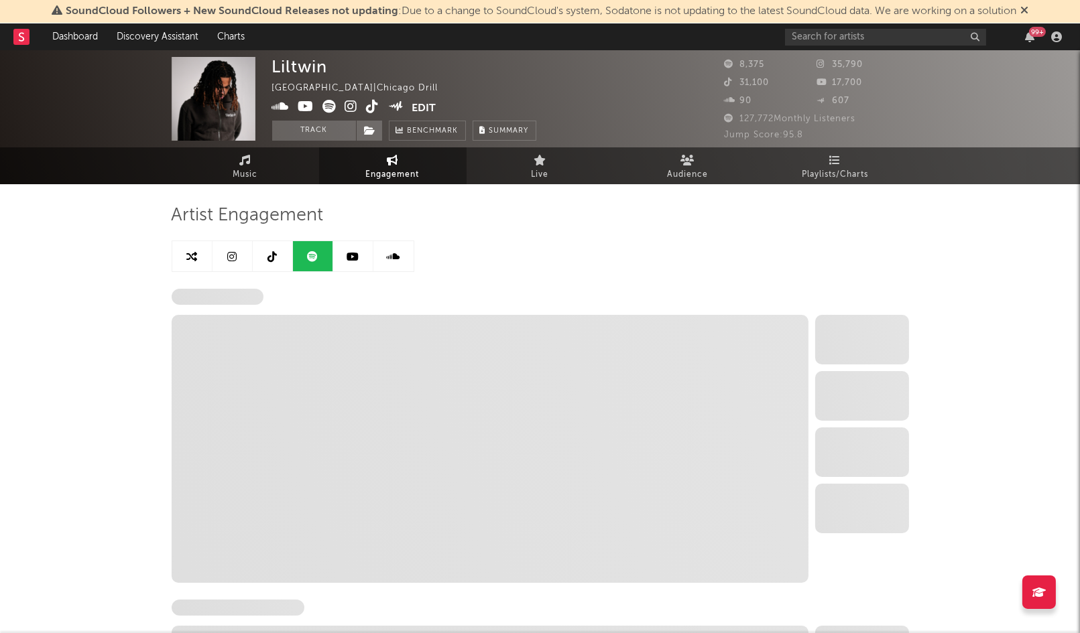
select select "6m"
select select "1w"
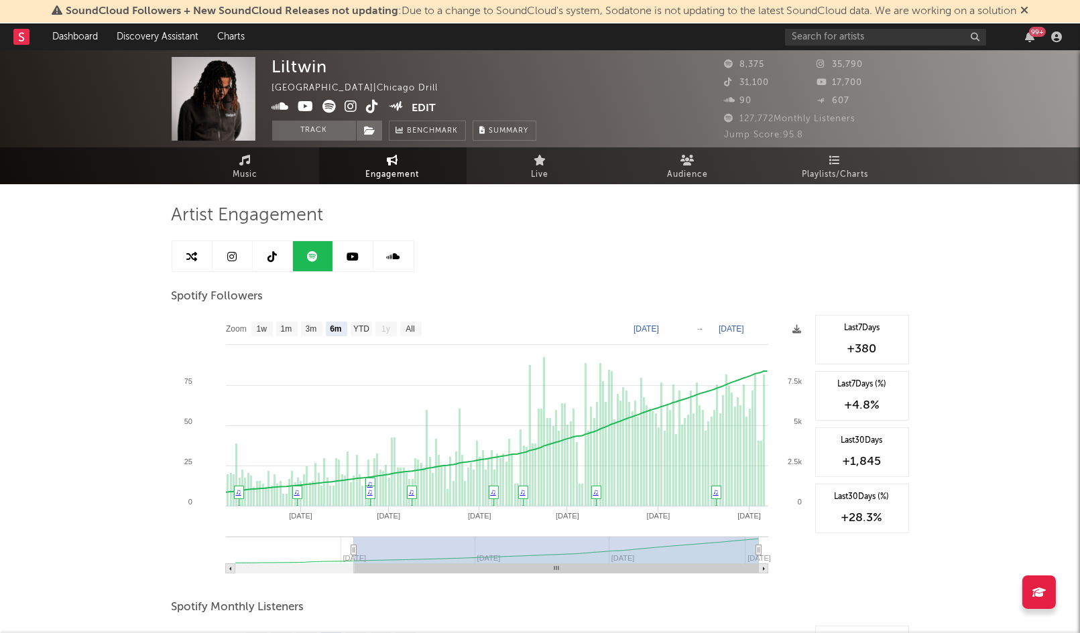
click at [277, 251] on icon at bounding box center [271, 256] width 9 height 11
select select "1w"
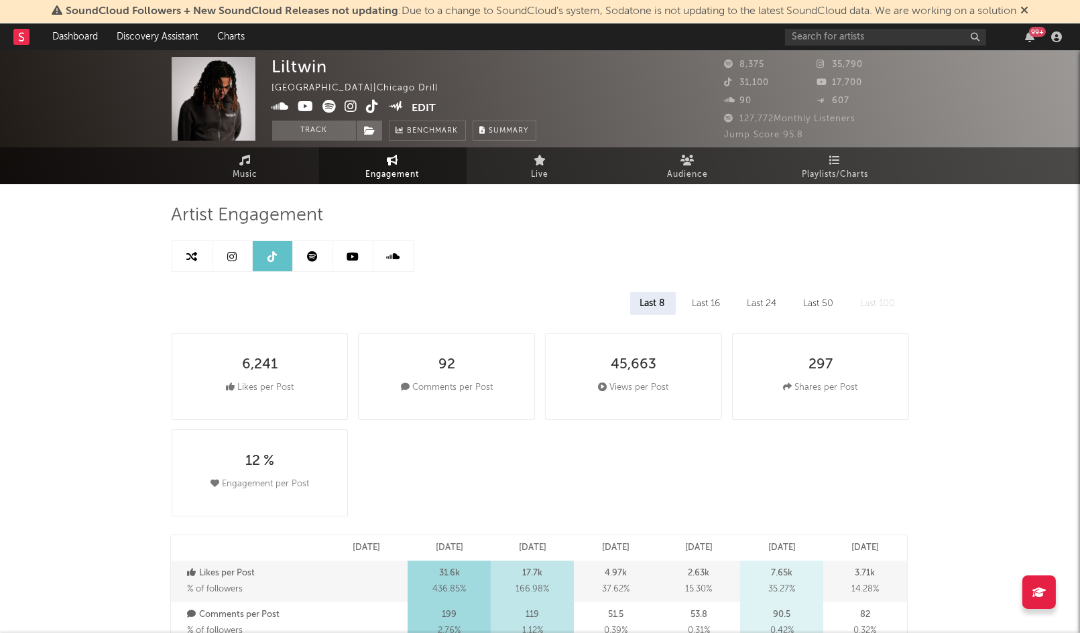
click at [308, 253] on icon at bounding box center [312, 256] width 11 height 11
select select "6m"
select select "1w"
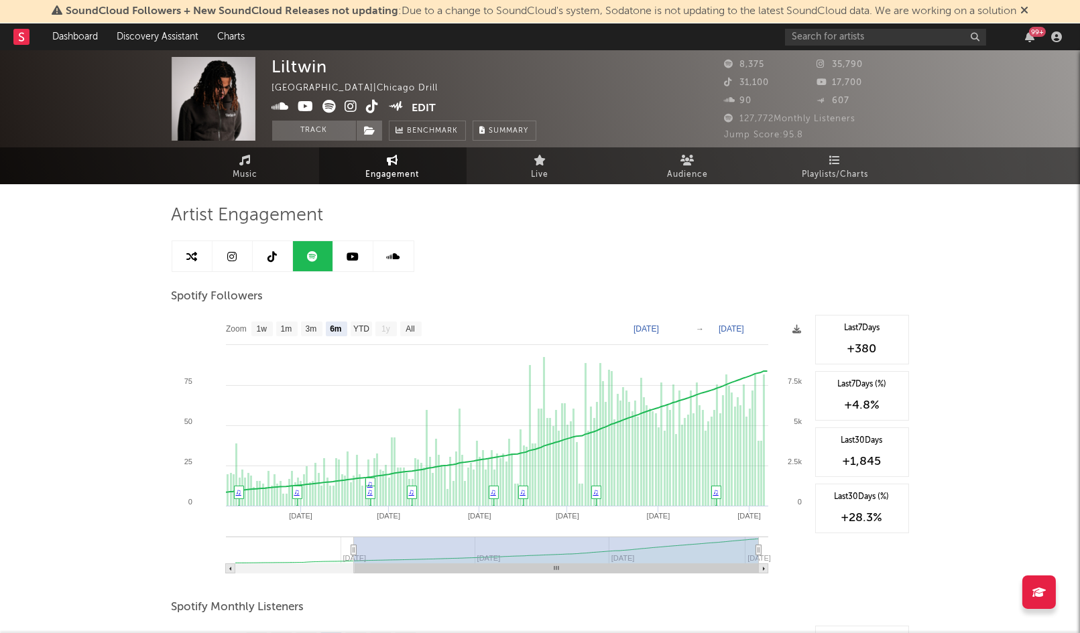
click at [233, 249] on link at bounding box center [232, 256] width 40 height 30
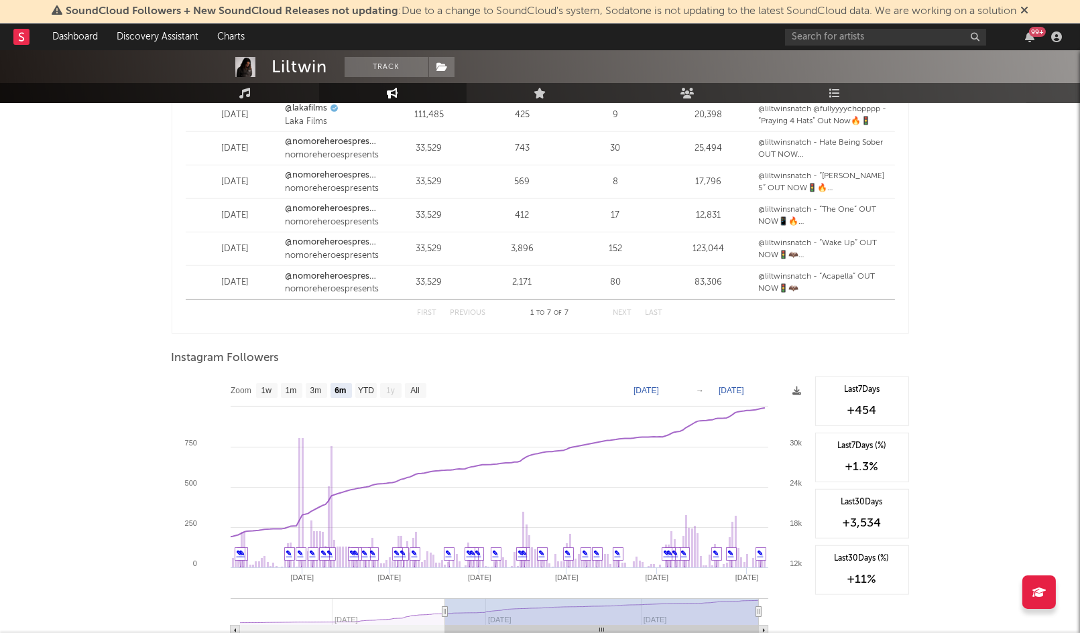
scroll to position [1730, 0]
click at [318, 387] on text "3m" at bounding box center [315, 389] width 11 height 9
select select "3m"
type input "[DATE]"
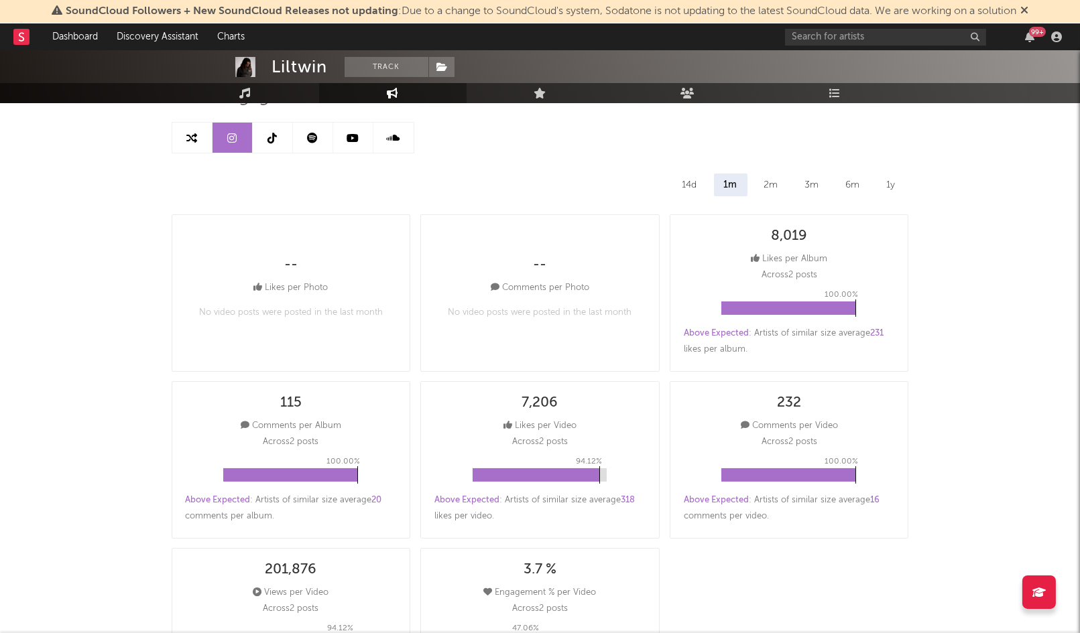
scroll to position [18, 0]
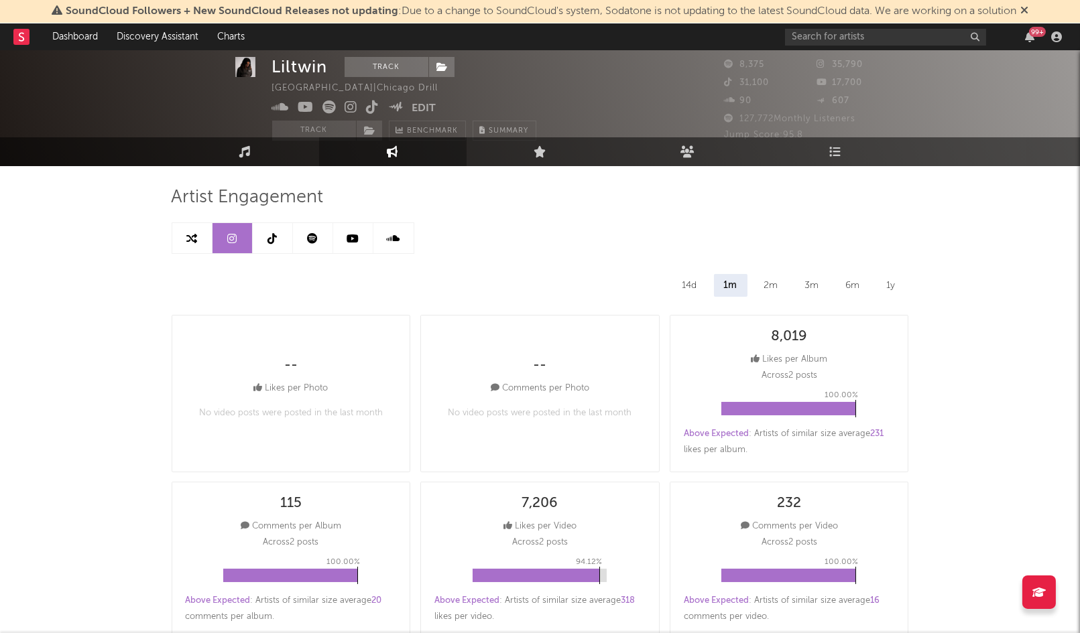
click at [276, 238] on icon at bounding box center [271, 238] width 9 height 11
select select "1w"
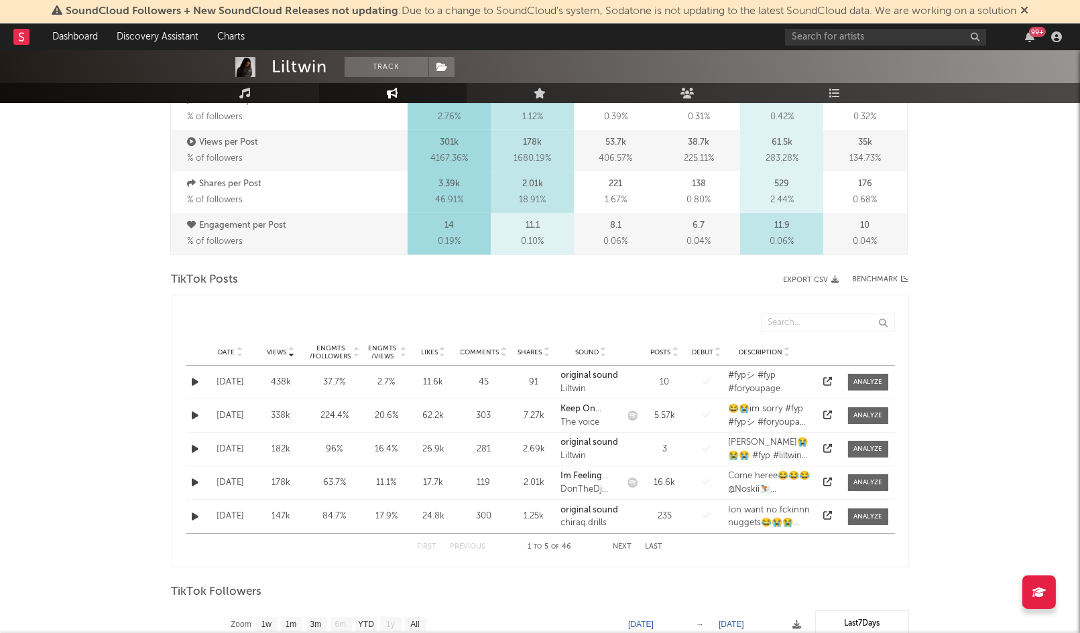
scroll to position [614, 0]
